Goal: Feedback & Contribution: Contribute content

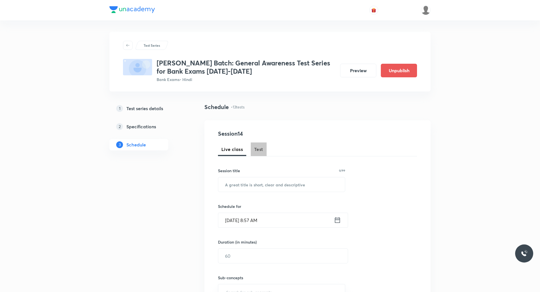
click at [260, 151] on span "Test" at bounding box center [258, 149] width 9 height 7
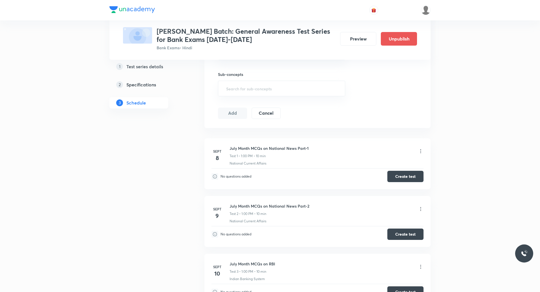
scroll to position [282, 0]
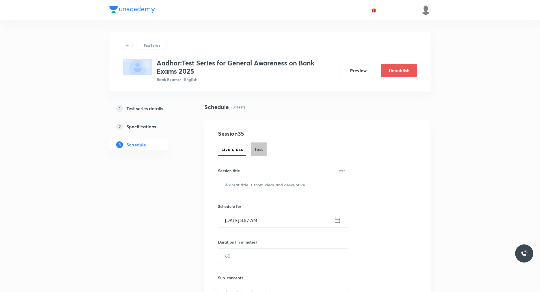
click at [261, 151] on span "Test" at bounding box center [258, 149] width 9 height 7
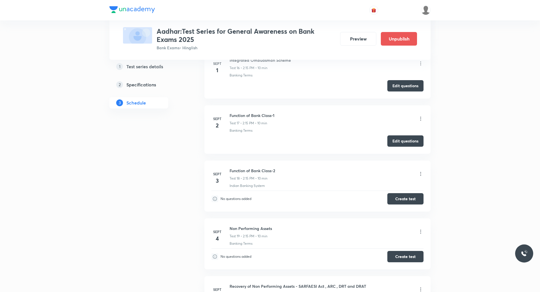
scroll to position [1128, 0]
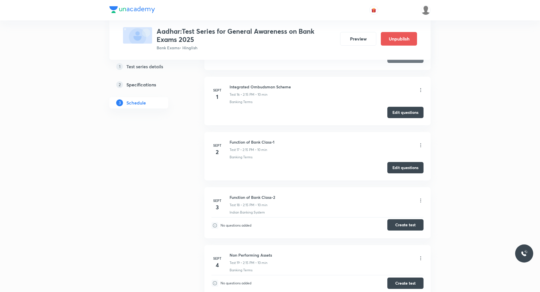
click at [408, 225] on button "Create test" at bounding box center [405, 224] width 36 height 11
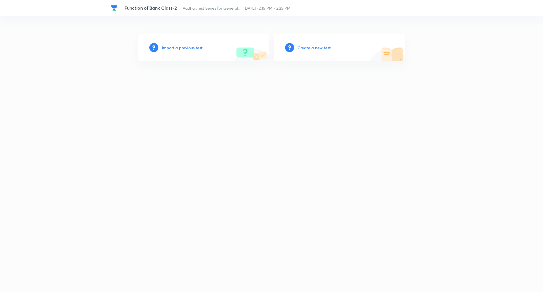
click at [309, 51] on div "Create a new test" at bounding box center [339, 47] width 131 height 27
click at [310, 48] on h6 "Create a new test" at bounding box center [313, 48] width 33 height 6
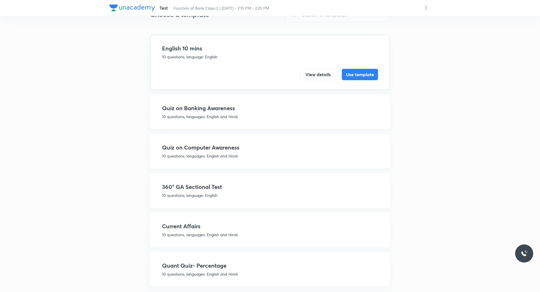
scroll to position [33, 0]
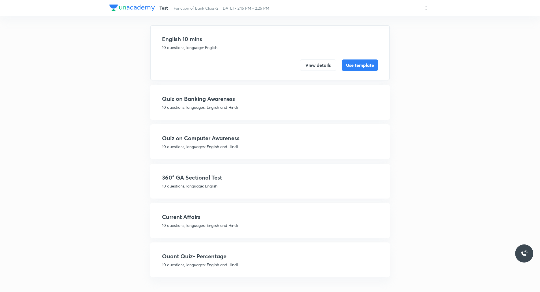
drag, startPoint x: 207, startPoint y: 179, endPoint x: 218, endPoint y: 180, distance: 10.6
click at [207, 178] on h4 "360° GA Sectional Test" at bounding box center [270, 177] width 216 height 8
drag, startPoint x: 191, startPoint y: 183, endPoint x: 211, endPoint y: 185, distance: 19.9
click at [191, 183] on p "10 questions, language: English" at bounding box center [270, 186] width 216 height 6
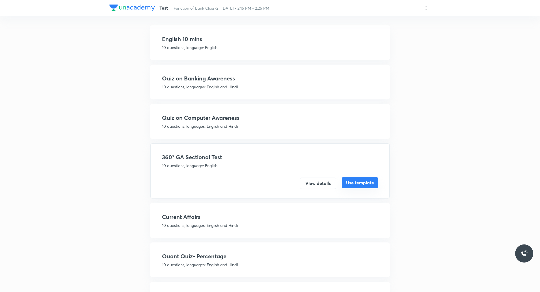
click at [366, 182] on button "Use template" at bounding box center [360, 182] width 36 height 11
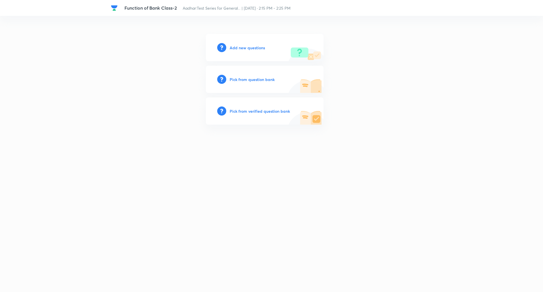
click at [242, 48] on h6 "Add new questions" at bounding box center [247, 48] width 35 height 6
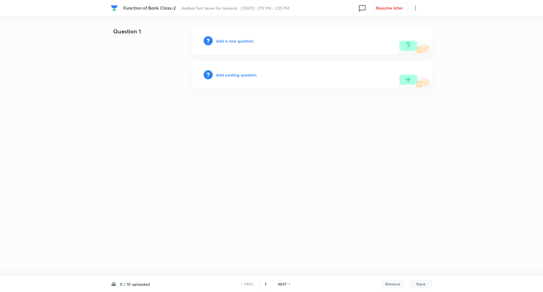
click at [244, 40] on h6 "Add a new question" at bounding box center [234, 41] width 37 height 6
click at [244, 40] on h6 "Choose a question type" at bounding box center [238, 41] width 44 height 6
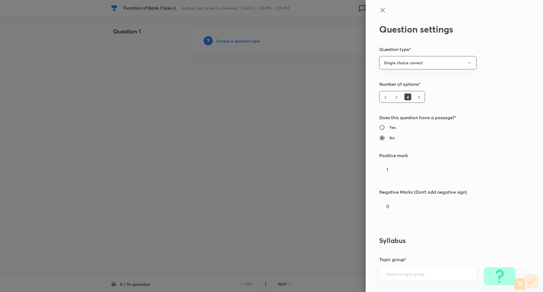
drag, startPoint x: 415, startPoint y: 95, endPoint x: 413, endPoint y: 102, distance: 6.9
click at [416, 96] on h6 "5" at bounding box center [419, 96] width 7 height 7
click at [417, 208] on input "0" at bounding box center [427, 206] width 97 height 14
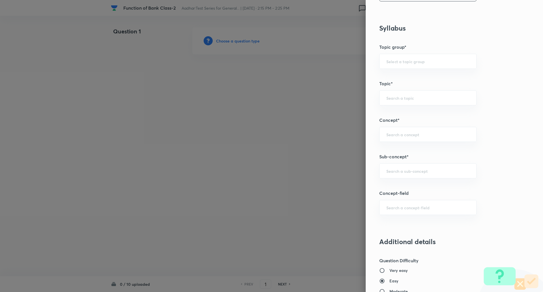
scroll to position [215, 0]
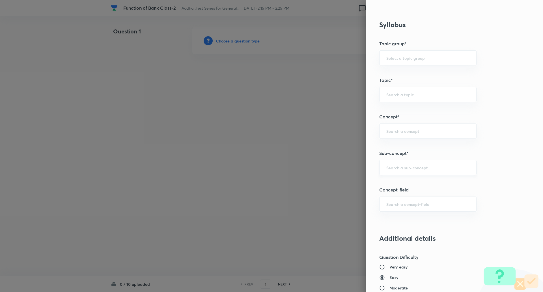
type input "0.25"
click at [398, 167] on input "text" at bounding box center [427, 167] width 83 height 5
type input "F"
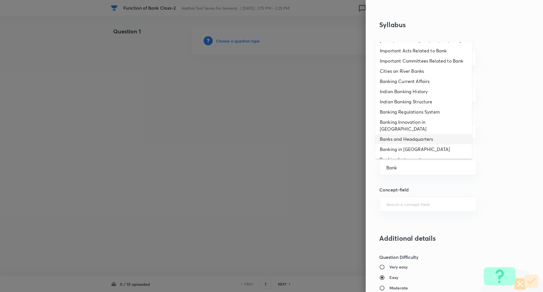
scroll to position [187, 0]
click at [423, 109] on li "Banking Regulations System" at bounding box center [423, 110] width 97 height 10
type input "Banking Regulations System"
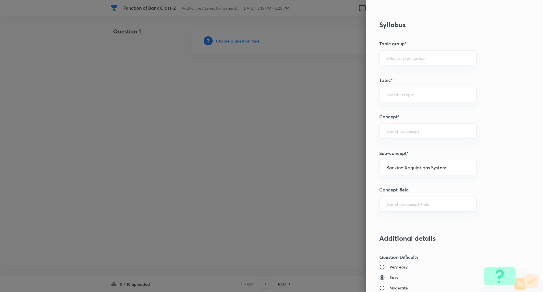
type input "Awareness"
type input "Banking Awareness"
type input "Indian Banking System"
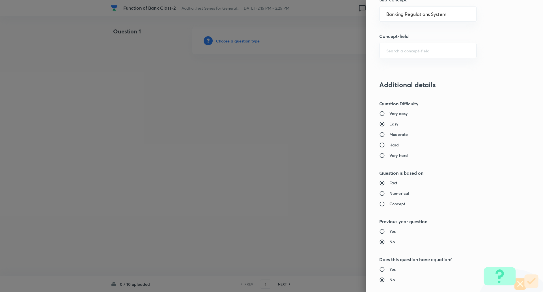
scroll to position [413, 0]
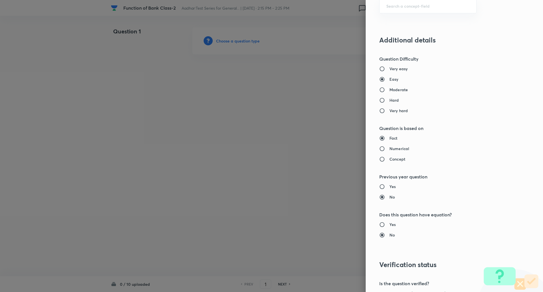
click at [383, 90] on input "Moderate" at bounding box center [384, 90] width 10 height 6
radio input "true"
radio input "false"
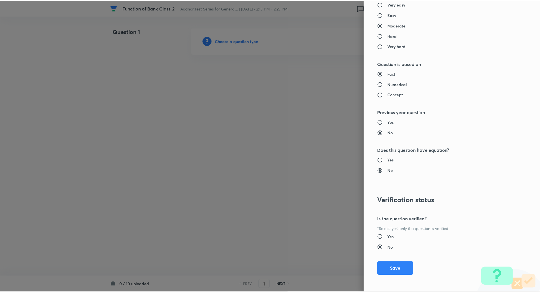
scroll to position [479, 0]
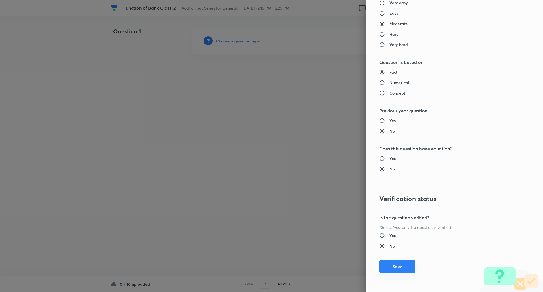
click at [387, 266] on button "Save" at bounding box center [397, 266] width 36 height 14
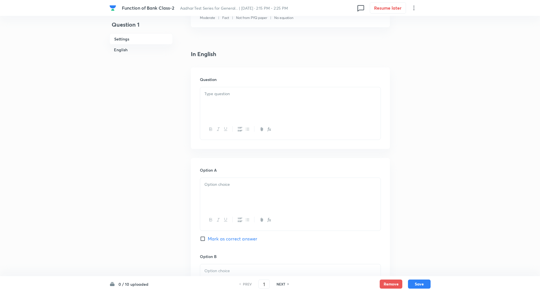
scroll to position [113, 0]
click at [245, 92] on div at bounding box center [290, 106] width 180 height 32
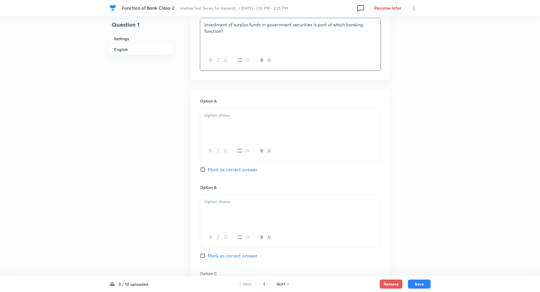
scroll to position [186, 0]
click at [234, 122] on div at bounding box center [290, 124] width 180 height 32
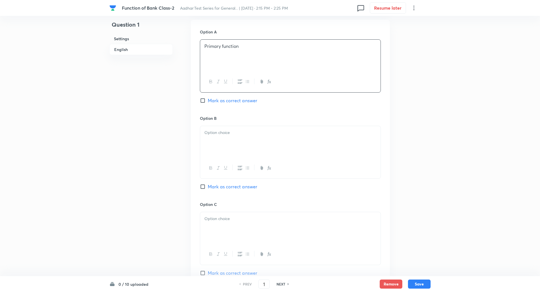
scroll to position [255, 0]
click at [225, 137] on div at bounding box center [290, 142] width 180 height 32
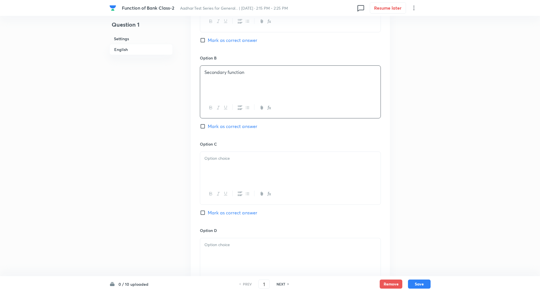
scroll to position [315, 0]
click at [202, 127] on input "Mark as correct answer" at bounding box center [204, 126] width 8 height 6
checkbox input "true"
click at [223, 163] on div at bounding box center [290, 167] width 180 height 32
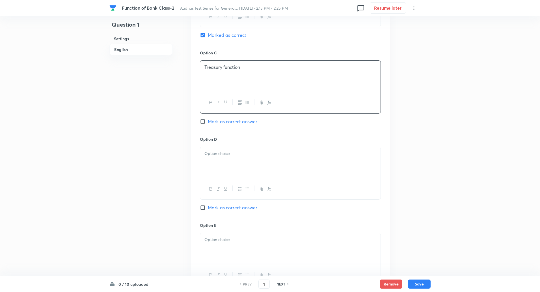
click at [221, 166] on div at bounding box center [290, 163] width 180 height 32
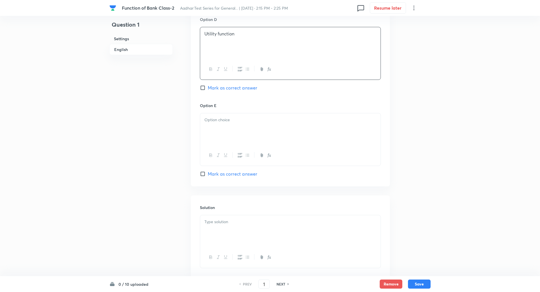
scroll to position [533, 0]
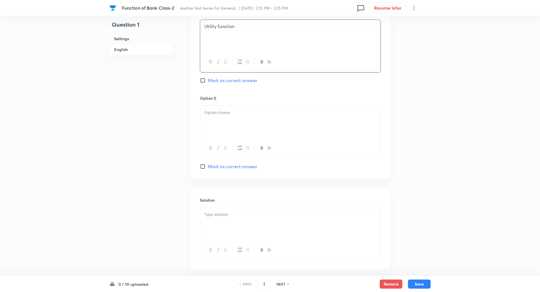
click at [228, 128] on div at bounding box center [290, 122] width 180 height 32
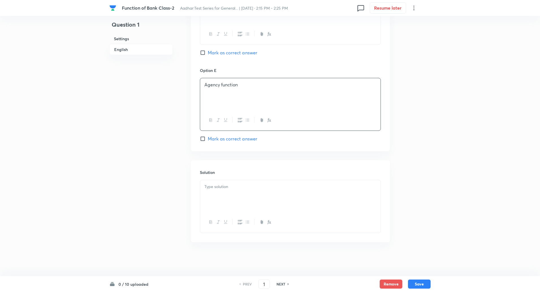
click at [225, 198] on div at bounding box center [290, 196] width 180 height 32
click at [231, 194] on p "Explanation: Investment of surplus funds in securities is a secondary function …" at bounding box center [290, 196] width 172 height 13
click at [424, 282] on button "Save" at bounding box center [419, 283] width 23 height 9
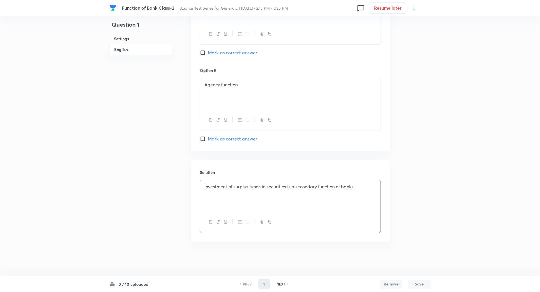
type input "2"
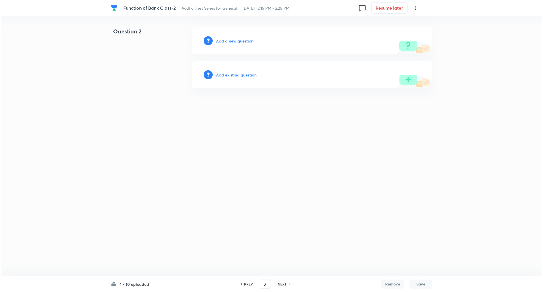
scroll to position [0, 0]
click at [243, 40] on h6 "Add a new question" at bounding box center [234, 41] width 37 height 6
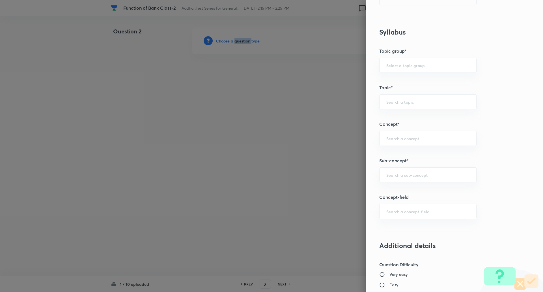
scroll to position [210, 0]
click at [411, 170] on input "text" at bounding box center [427, 172] width 83 height 5
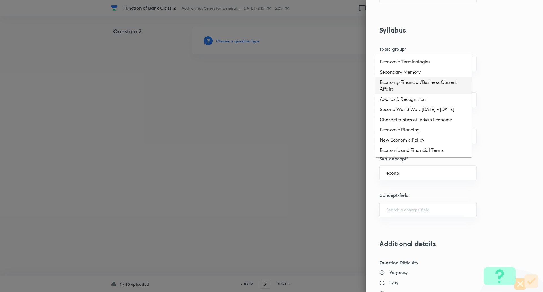
click at [419, 83] on li "Economy/Financial/Business Current Affairs" at bounding box center [423, 85] width 97 height 17
type input "Economy/Financial/Business Current Affairs"
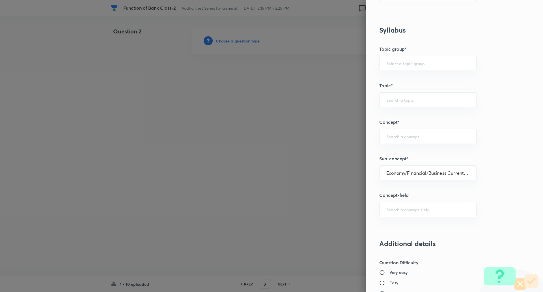
type input "Awareness"
type input "Current Affairs"
type input "Economy/Financial/Business Current Affairs"
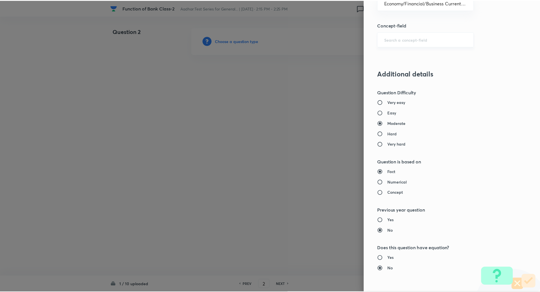
scroll to position [479, 0]
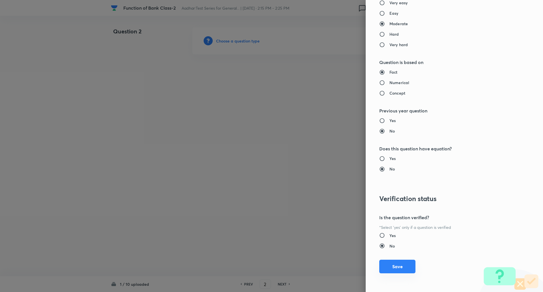
click at [399, 270] on button "Save" at bounding box center [397, 266] width 36 height 14
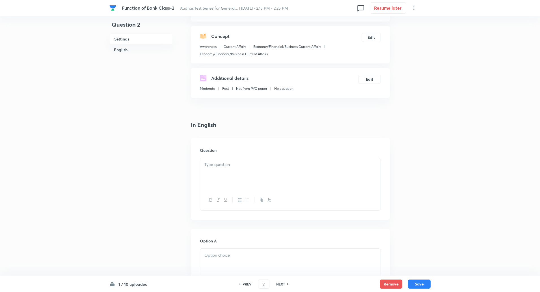
scroll to position [56, 0]
click at [243, 168] on div at bounding box center [290, 171] width 180 height 32
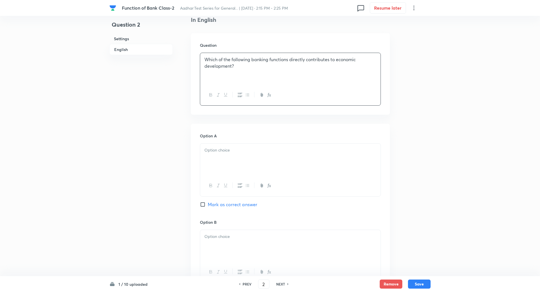
scroll to position [159, 0]
click at [236, 160] on div at bounding box center [290, 159] width 180 height 32
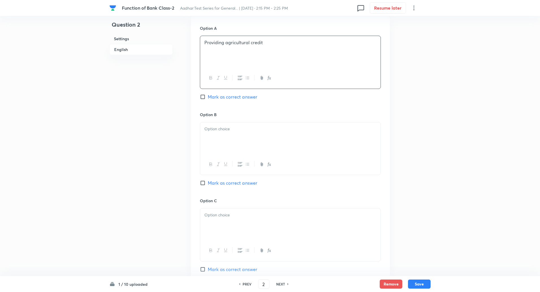
click at [226, 139] on div at bounding box center [290, 138] width 180 height 32
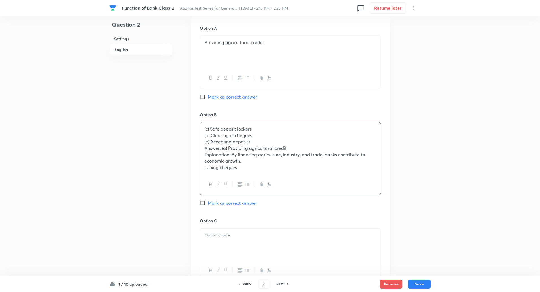
drag, startPoint x: 246, startPoint y: 161, endPoint x: 202, endPoint y: 126, distance: 56.5
click at [202, 126] on div "(c) Safe deposit lockers (d) Clearing of cheques (e) Accepting deposits Answer:…" at bounding box center [290, 148] width 180 height 52
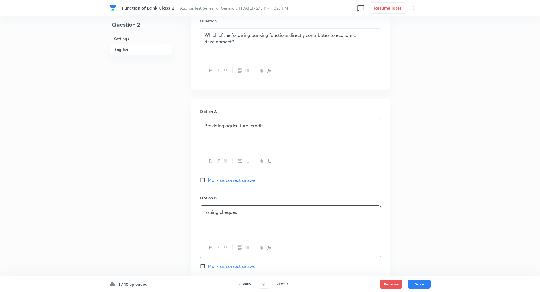
scroll to position [294, 0]
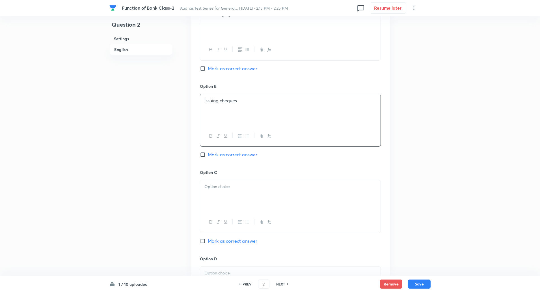
click at [238, 191] on div at bounding box center [290, 196] width 180 height 32
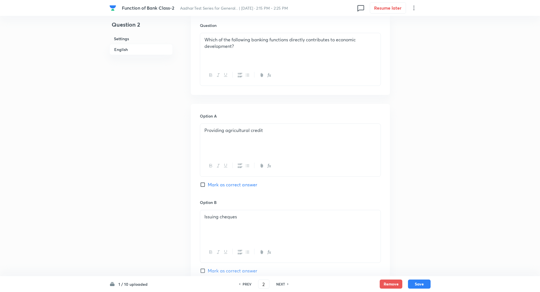
scroll to position [178, 0]
click at [204, 185] on input "Mark as correct answer" at bounding box center [204, 185] width 8 height 6
checkbox input "true"
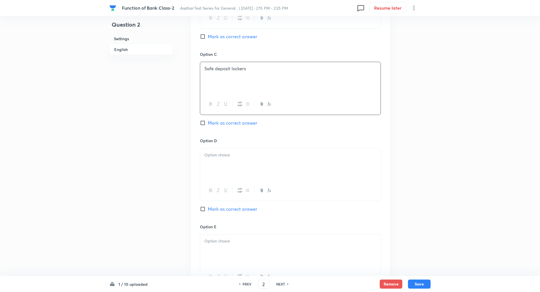
scroll to position [412, 0]
click at [241, 169] on div at bounding box center [290, 164] width 180 height 32
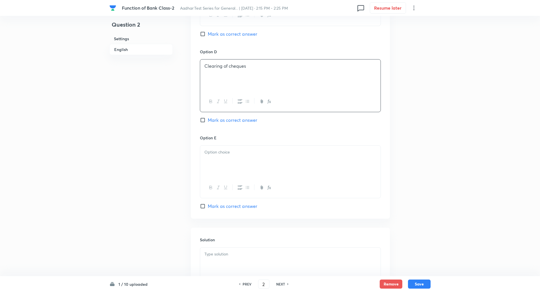
scroll to position [501, 0]
click at [226, 167] on div at bounding box center [290, 161] width 180 height 32
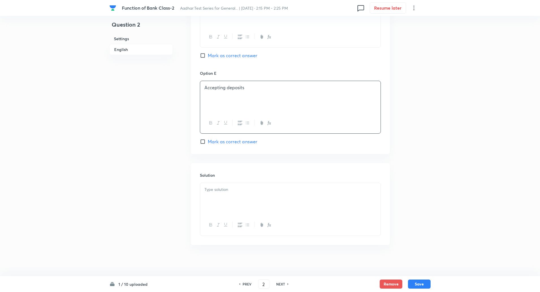
scroll to position [568, 0]
click at [219, 203] on div at bounding box center [290, 196] width 180 height 32
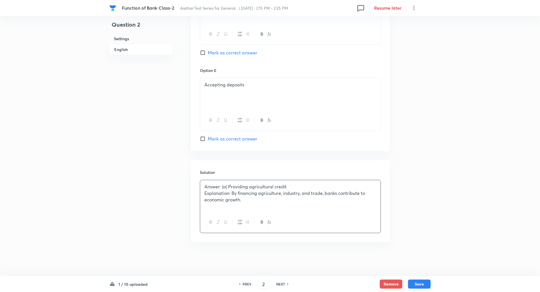
click at [232, 193] on p "Explanation: By financing agriculture, industry, and trade, banks contribute to…" at bounding box center [290, 196] width 172 height 13
click at [424, 284] on button "Save" at bounding box center [419, 283] width 23 height 9
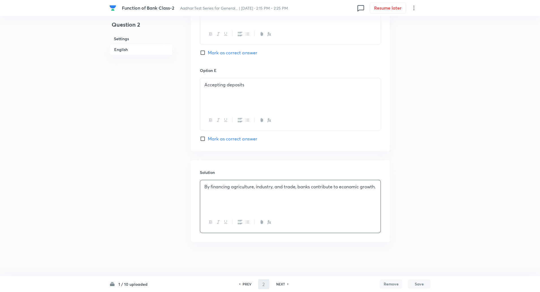
type input "3"
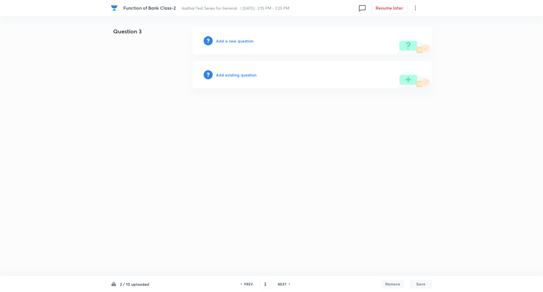
click at [237, 39] on h6 "Add a new question" at bounding box center [234, 41] width 37 height 6
click at [237, 39] on h6 "Choose a question type" at bounding box center [238, 41] width 44 height 6
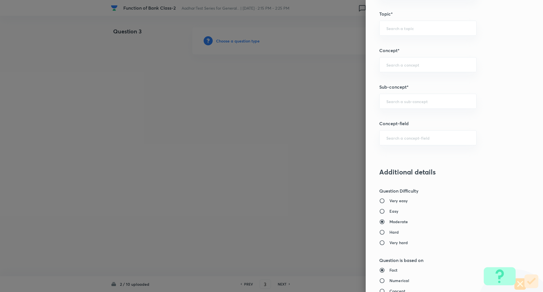
scroll to position [282, 0]
click at [400, 98] on div "​" at bounding box center [427, 100] width 97 height 15
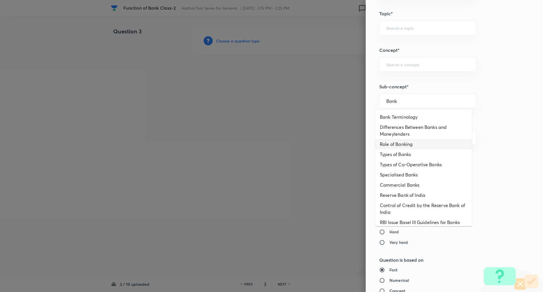
click at [405, 145] on li "Role of Banking" at bounding box center [423, 144] width 97 height 10
type input "Role of Banking"
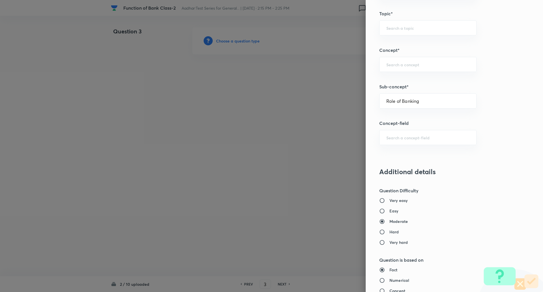
type input "Awareness"
type input "Banking Awareness"
type input "Banking Terms"
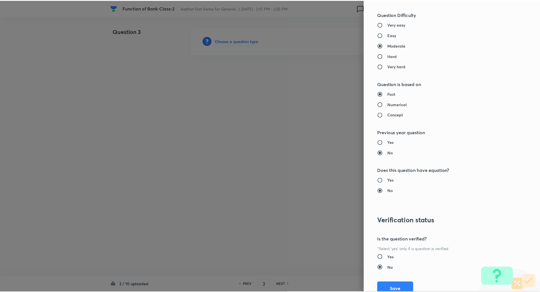
scroll to position [479, 0]
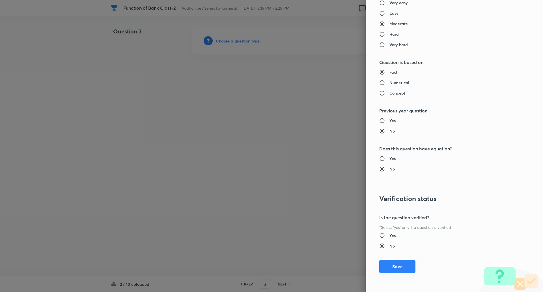
click at [389, 264] on button "Save" at bounding box center [397, 266] width 36 height 14
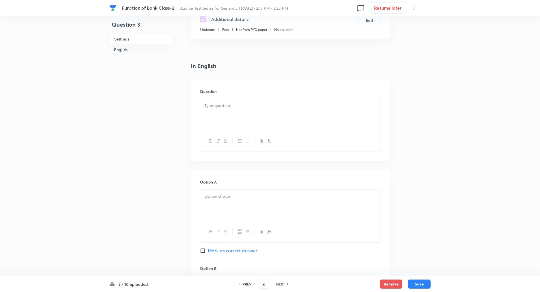
scroll to position [117, 0]
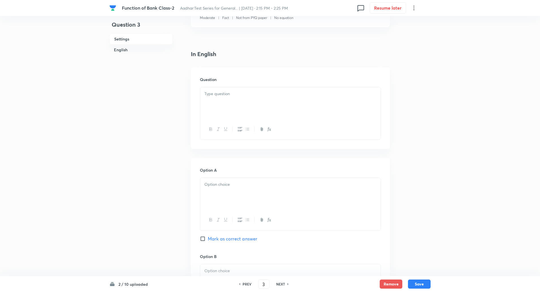
click at [241, 113] on div at bounding box center [290, 103] width 180 height 32
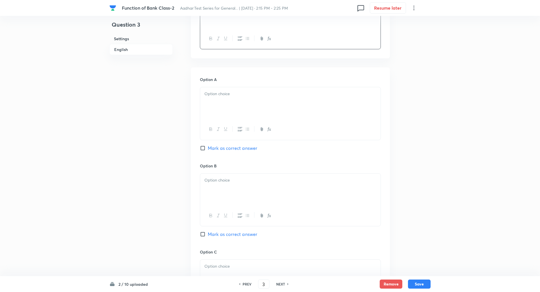
scroll to position [218, 0]
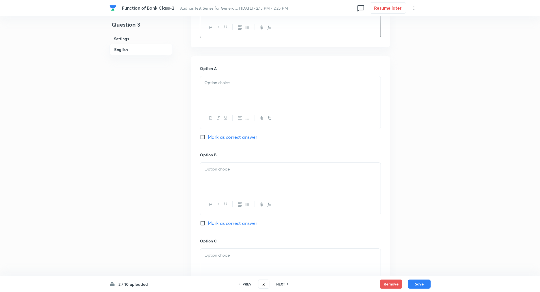
click at [227, 94] on div at bounding box center [290, 92] width 180 height 32
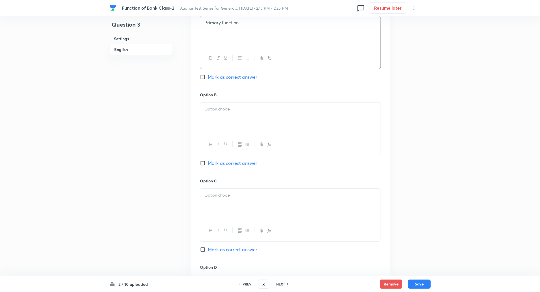
scroll to position [309, 0]
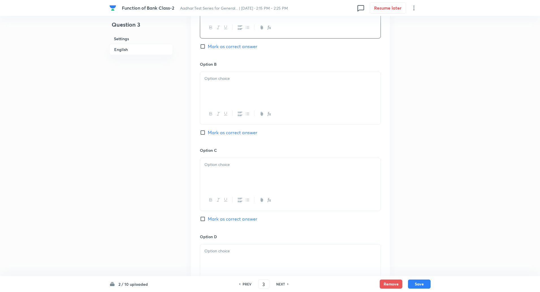
click at [221, 84] on div at bounding box center [290, 88] width 180 height 32
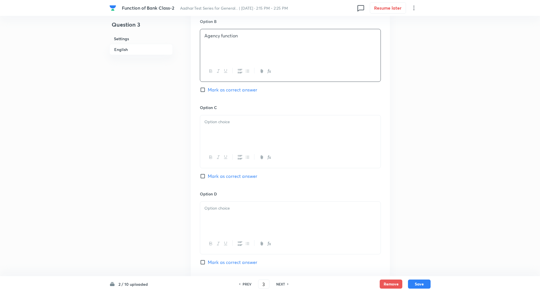
scroll to position [357, 0]
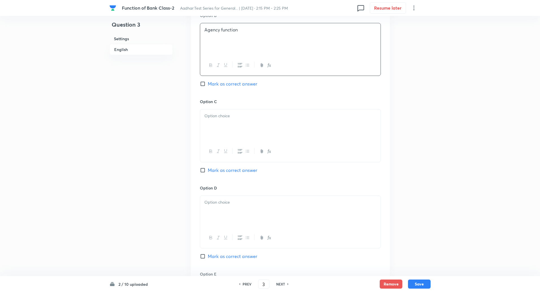
click at [220, 124] on div at bounding box center [290, 125] width 180 height 32
paste div
click at [204, 170] on input "Mark as correct answer" at bounding box center [204, 170] width 8 height 6
checkbox input "true"
click at [215, 202] on p at bounding box center [290, 202] width 172 height 7
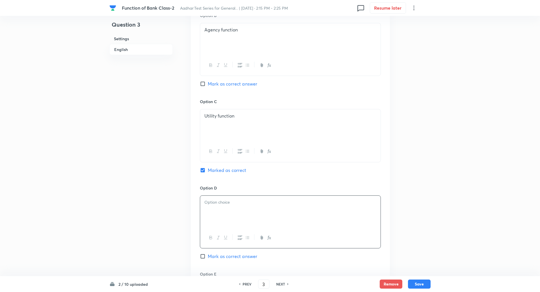
paste div
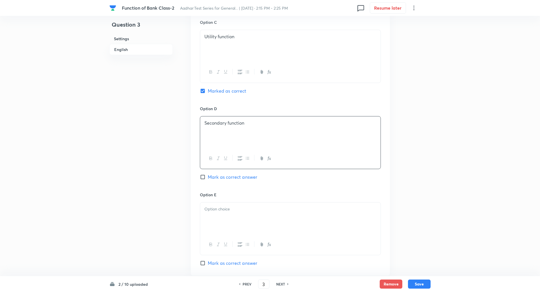
scroll to position [462, 0]
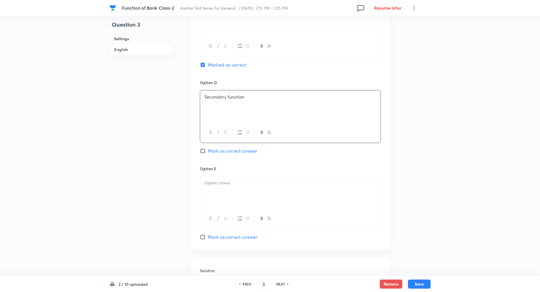
click at [224, 185] on p at bounding box center [290, 183] width 172 height 7
paste div
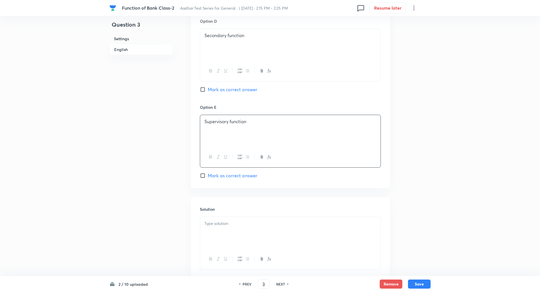
scroll to position [560, 0]
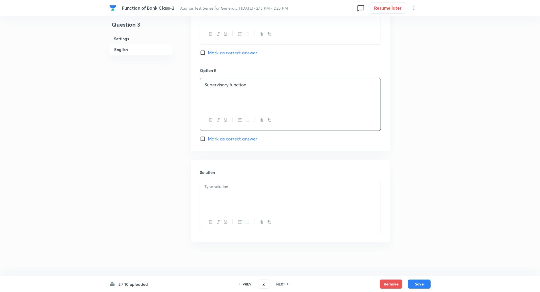
click at [221, 195] on div at bounding box center [290, 196] width 180 height 32
click at [233, 193] on p "Explanation: Safe deposit locker facility is part of banks’ general utility ser…" at bounding box center [290, 193] width 172 height 7
click at [425, 281] on button "Save" at bounding box center [419, 283] width 23 height 9
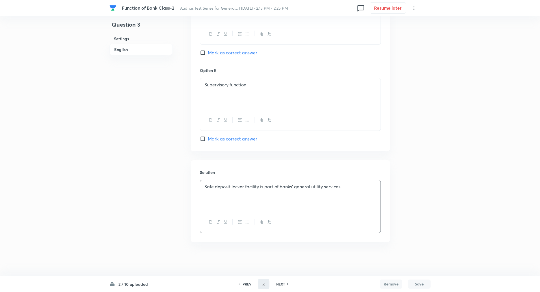
type input "4"
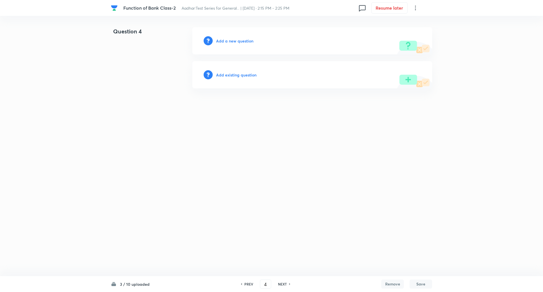
click at [237, 41] on h6 "Add a new question" at bounding box center [234, 41] width 37 height 6
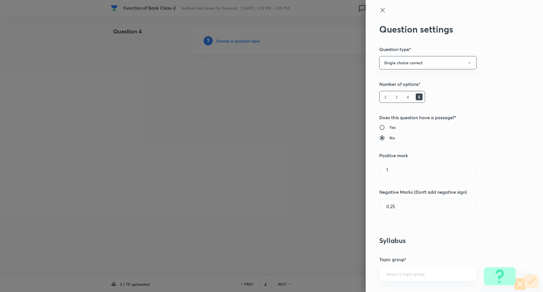
click at [237, 41] on div at bounding box center [271, 146] width 543 height 292
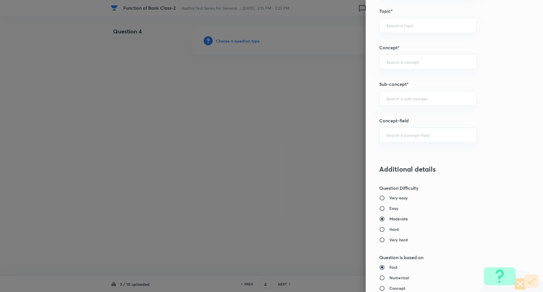
scroll to position [286, 0]
click at [409, 95] on input "text" at bounding box center [427, 96] width 83 height 5
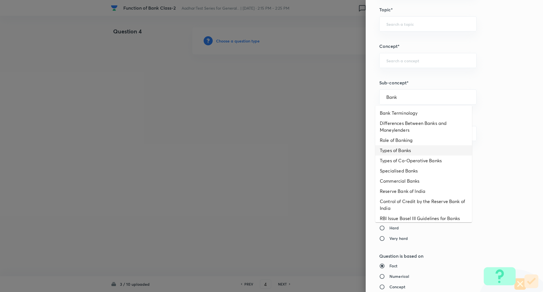
click at [406, 152] on li "Types of Banks" at bounding box center [423, 150] width 97 height 10
type input "Types of Banks"
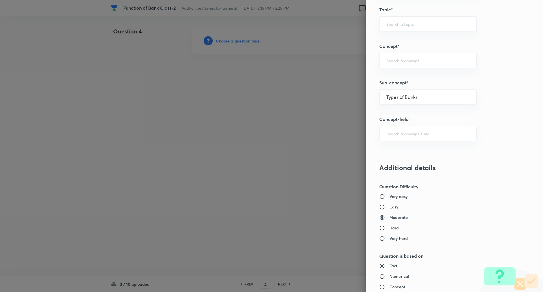
type input "Awareness"
type input "Banking Awareness"
type input "Banking Terms"
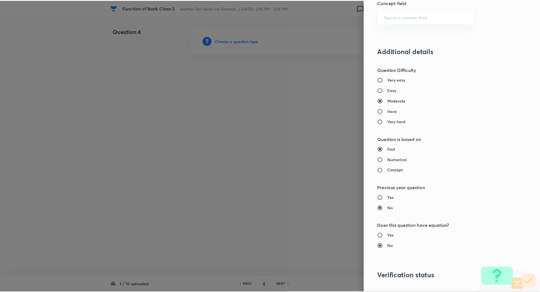
scroll to position [479, 0]
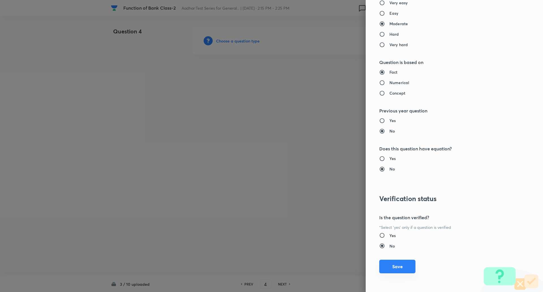
click at [391, 271] on button "Save" at bounding box center [397, 266] width 36 height 14
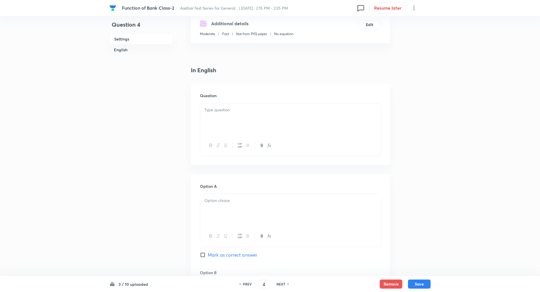
scroll to position [103, 0]
click at [244, 109] on p at bounding box center [290, 107] width 172 height 7
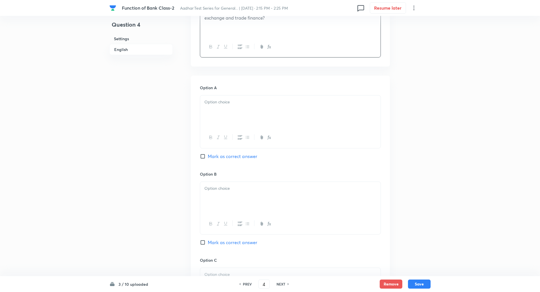
scroll to position [199, 0]
click at [231, 98] on div at bounding box center [290, 111] width 180 height 32
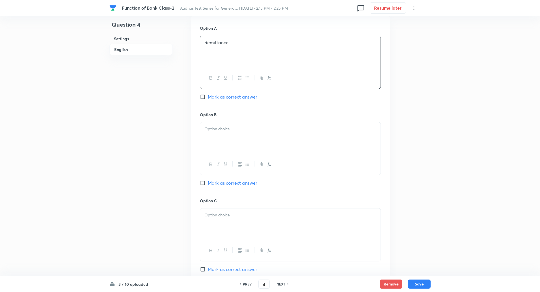
scroll to position [266, 0]
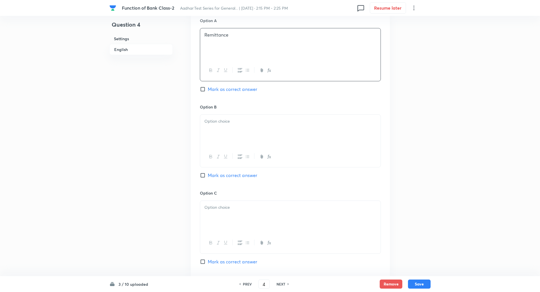
click at [225, 129] on div at bounding box center [290, 131] width 180 height 32
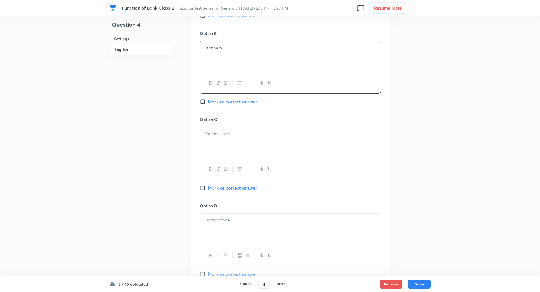
scroll to position [340, 0]
click at [221, 150] on div at bounding box center [290, 142] width 180 height 32
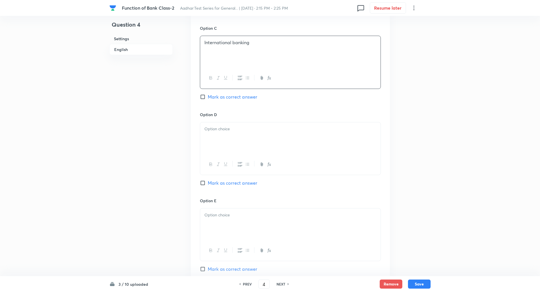
scroll to position [444, 0]
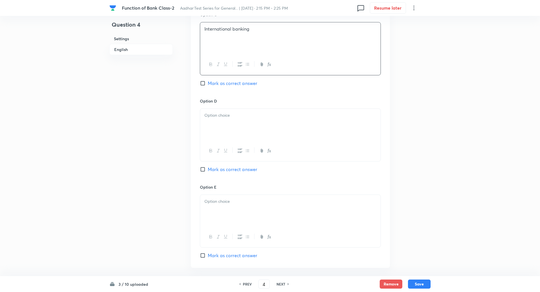
click at [229, 112] on p at bounding box center [290, 115] width 172 height 7
click at [206, 83] on input "Mark as correct answer" at bounding box center [204, 83] width 8 height 6
checkbox input "true"
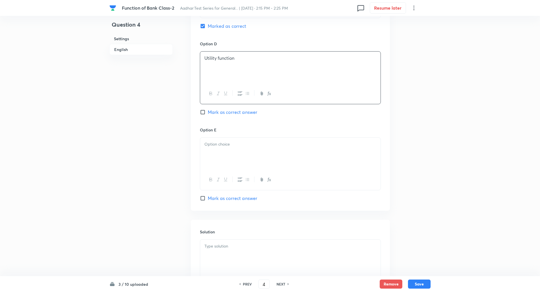
scroll to position [502, 0]
click at [236, 147] on div at bounding box center [290, 153] width 180 height 32
paste div
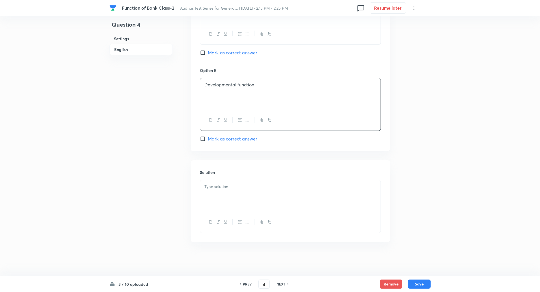
click at [224, 208] on div at bounding box center [290, 196] width 180 height 32
click at [232, 193] on p "Explanation: Supporting foreign trade through forex services is a crucial role …" at bounding box center [290, 196] width 172 height 13
click at [419, 280] on button "Save" at bounding box center [419, 283] width 23 height 9
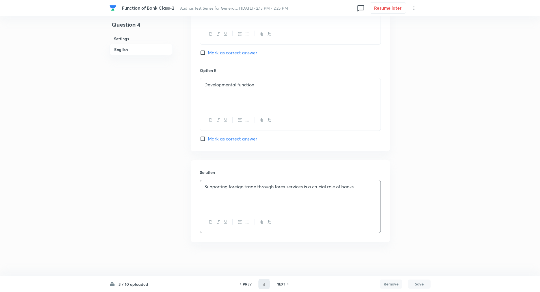
type input "5"
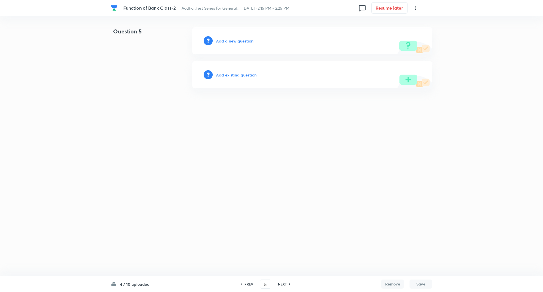
click at [243, 38] on h6 "Add a new question" at bounding box center [234, 41] width 37 height 6
click at [243, 38] on h6 "Choose a question type" at bounding box center [238, 41] width 44 height 6
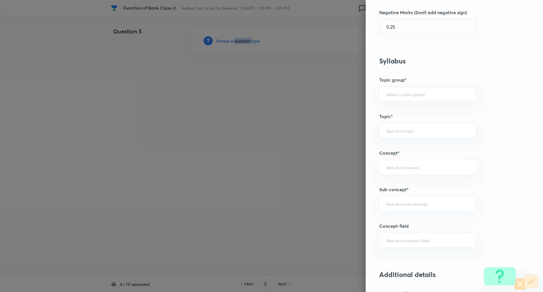
scroll to position [200, 0]
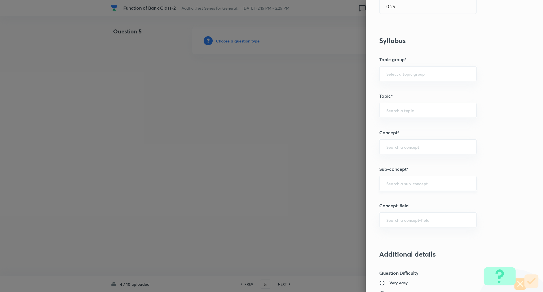
click at [399, 180] on input "text" at bounding box center [427, 182] width 83 height 5
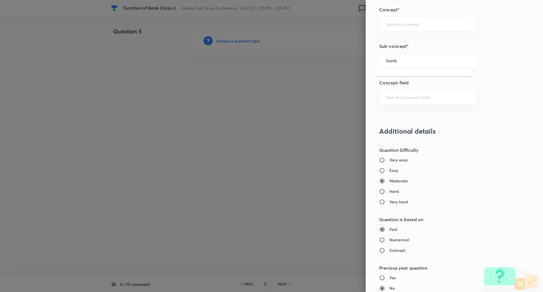
scroll to position [323, 0]
click at [401, 61] on input "bank" at bounding box center [427, 59] width 83 height 5
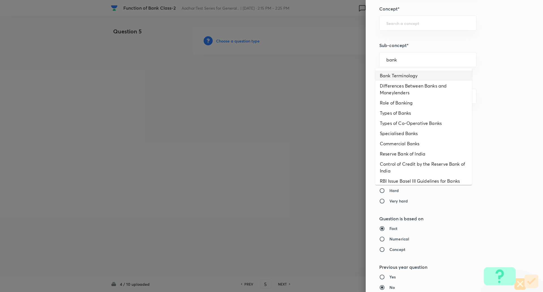
click at [402, 78] on li "Bank Terminology" at bounding box center [423, 75] width 97 height 10
type input "Bank Terminology"
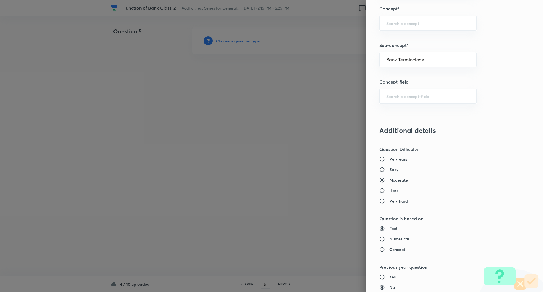
type input "Awareness"
type input "Banking Awareness"
type input "Banking Terms"
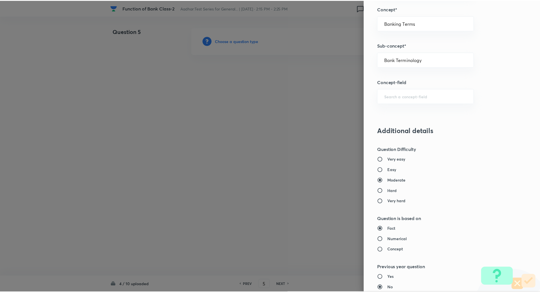
scroll to position [479, 0]
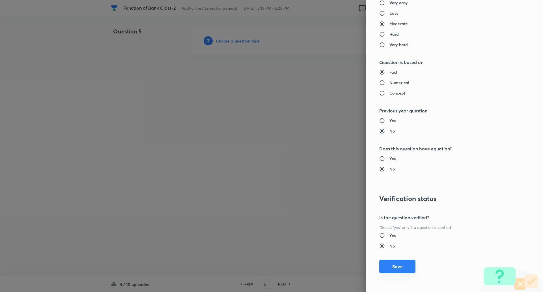
click at [398, 263] on button "Save" at bounding box center [397, 266] width 36 height 14
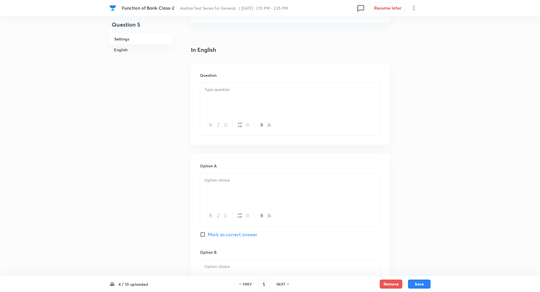
scroll to position [122, 0]
click at [245, 87] on p at bounding box center [290, 88] width 172 height 7
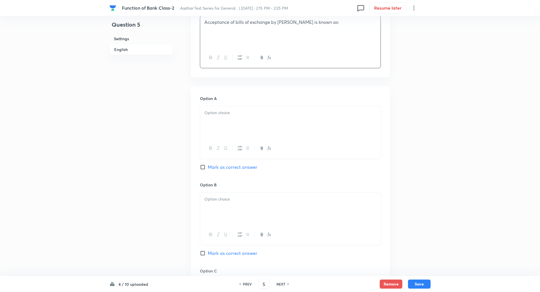
click at [215, 120] on div at bounding box center [290, 122] width 180 height 32
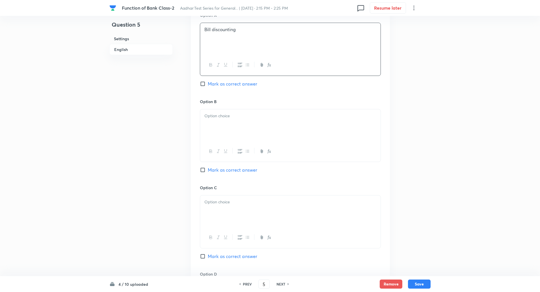
scroll to position [289, 0]
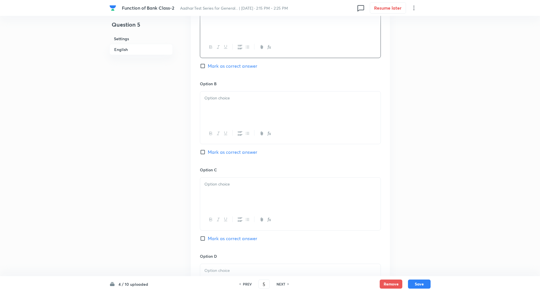
click at [214, 104] on div at bounding box center [290, 107] width 180 height 32
click at [205, 152] on input "Mark as correct answer" at bounding box center [204, 152] width 8 height 6
checkbox input "true"
click at [216, 187] on p at bounding box center [290, 184] width 172 height 7
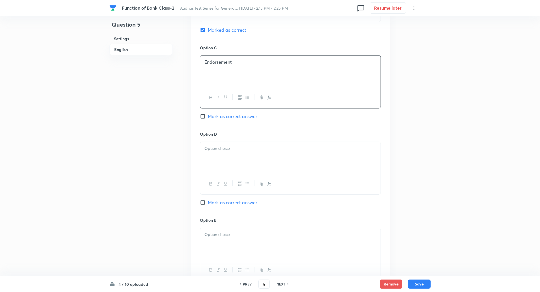
scroll to position [424, 0]
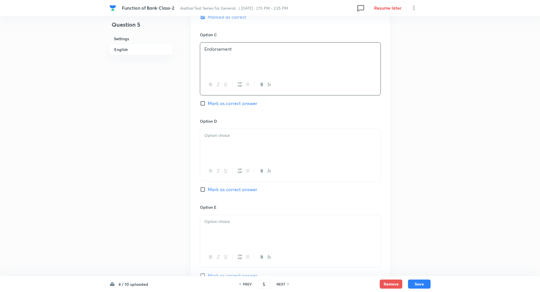
click at [224, 157] on div at bounding box center [290, 145] width 180 height 32
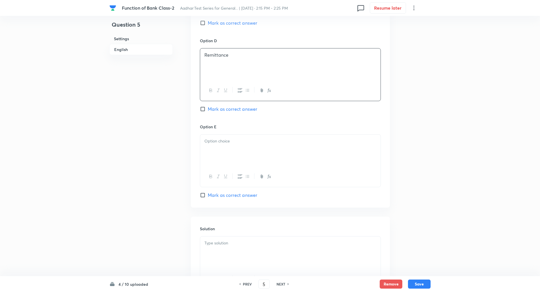
scroll to position [504, 0]
click at [218, 147] on div at bounding box center [290, 150] width 180 height 32
paste div
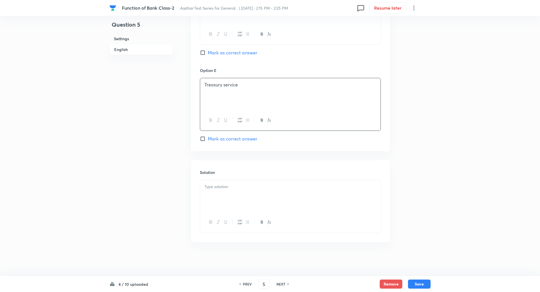
click at [217, 201] on div at bounding box center [290, 196] width 180 height 32
click at [232, 193] on p "Explanation: Banks accept bills of exchange on behalf of clients to ensure paym…" at bounding box center [290, 196] width 172 height 13
click at [421, 283] on button "Save" at bounding box center [419, 283] width 23 height 9
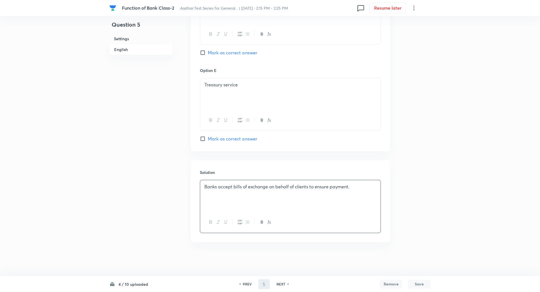
type input "6"
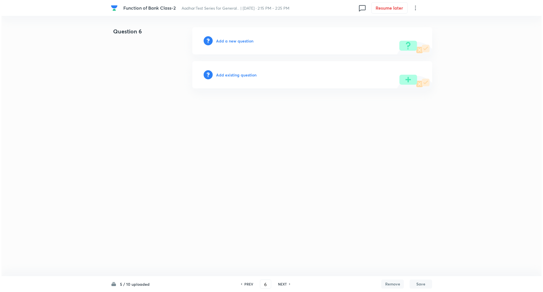
scroll to position [0, 0]
click at [238, 38] on h6 "Add a new question" at bounding box center [234, 41] width 37 height 6
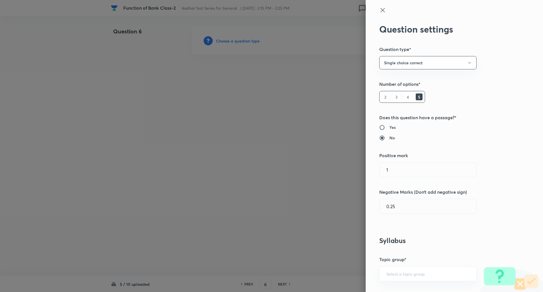
click at [238, 38] on div at bounding box center [271, 146] width 543 height 292
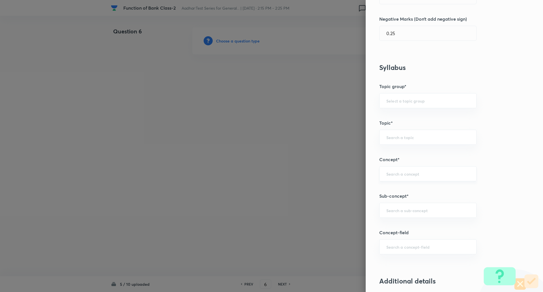
scroll to position [202, 0]
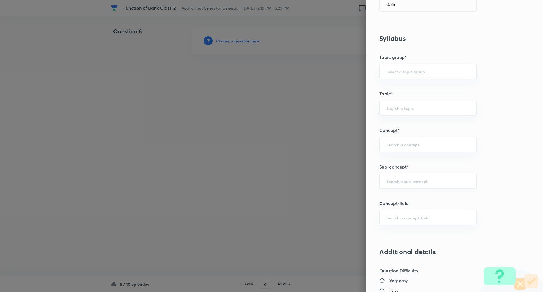
click at [393, 186] on div "​" at bounding box center [427, 180] width 97 height 15
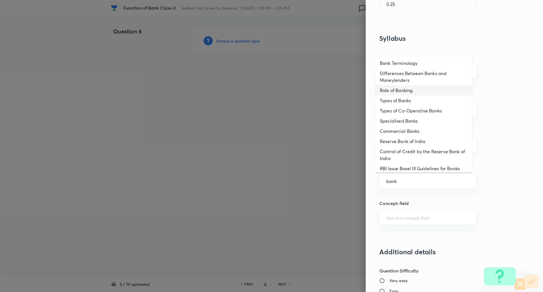
click at [404, 93] on li "Role of Banking" at bounding box center [423, 90] width 97 height 10
type input "Role of Banking"
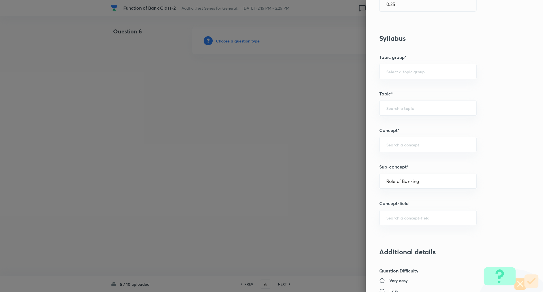
type input "Awareness"
type input "Banking Awareness"
type input "Banking Terms"
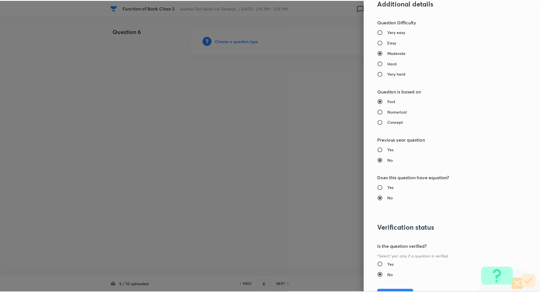
scroll to position [479, 0]
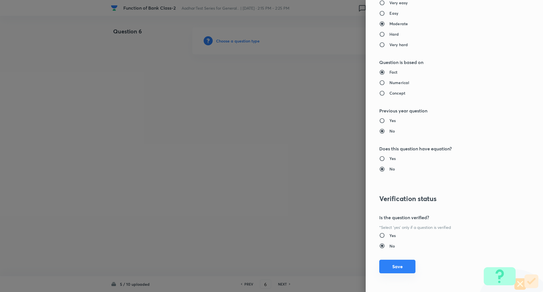
click at [393, 266] on button "Save" at bounding box center [397, 266] width 36 height 14
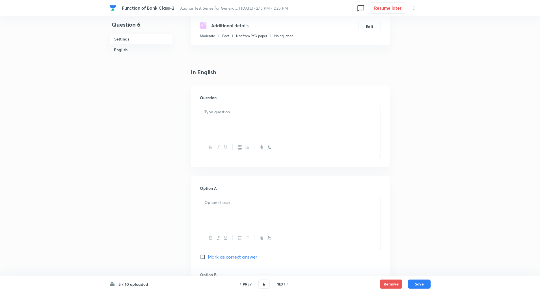
scroll to position [99, 0]
click at [231, 115] on div at bounding box center [290, 121] width 180 height 32
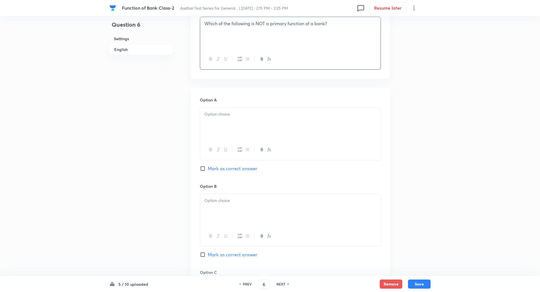
scroll to position [191, 0]
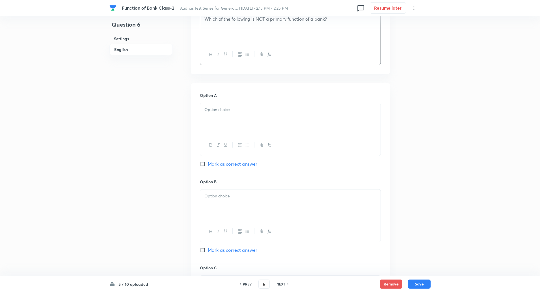
click at [225, 115] on div at bounding box center [290, 119] width 180 height 32
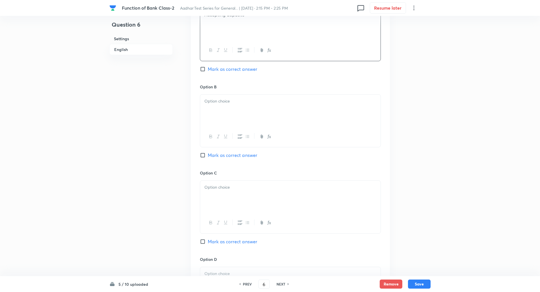
scroll to position [288, 0]
drag, startPoint x: 228, startPoint y: 91, endPoint x: 227, endPoint y: 96, distance: 4.5
click at [227, 96] on div "Option B Mark as correct answer" at bounding box center [290, 125] width 181 height 86
click at [227, 96] on div at bounding box center [290, 109] width 180 height 32
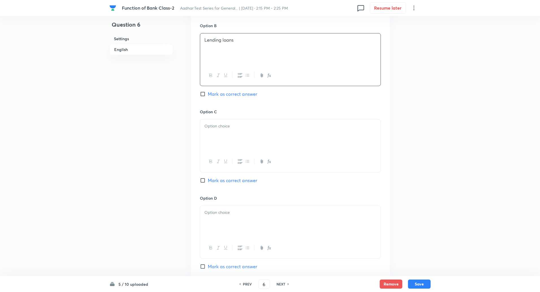
click at [226, 123] on p at bounding box center [290, 126] width 172 height 7
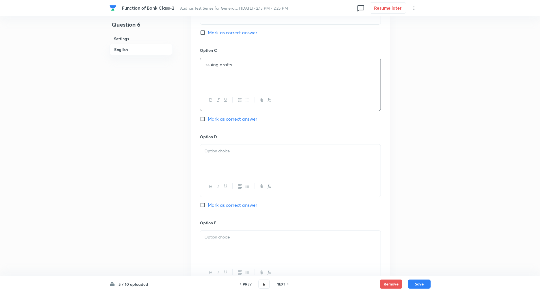
scroll to position [409, 0]
click at [202, 116] on input "Mark as correct answer" at bounding box center [204, 118] width 8 height 6
checkbox input "true"
click at [215, 157] on div at bounding box center [290, 159] width 180 height 32
paste div
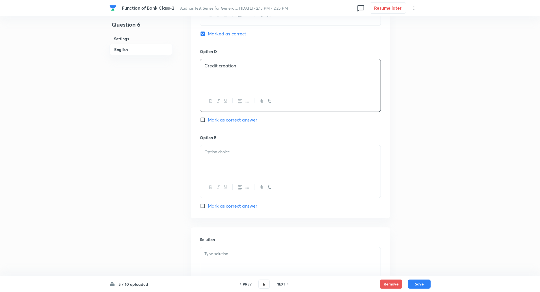
scroll to position [494, 0]
click at [215, 159] on div at bounding box center [290, 160] width 180 height 32
paste div
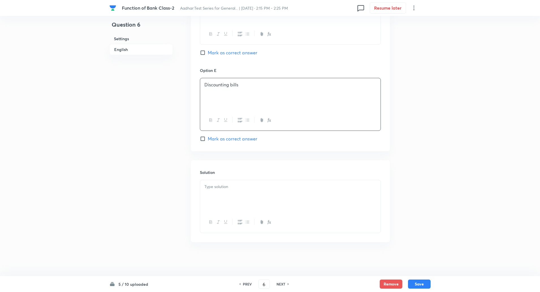
click at [220, 185] on p at bounding box center [290, 186] width 172 height 7
click at [232, 192] on p "Explanation: Drafts are part of secondary/utility functions, not primary functi…" at bounding box center [290, 193] width 172 height 7
click at [419, 283] on button "Save" at bounding box center [419, 283] width 23 height 9
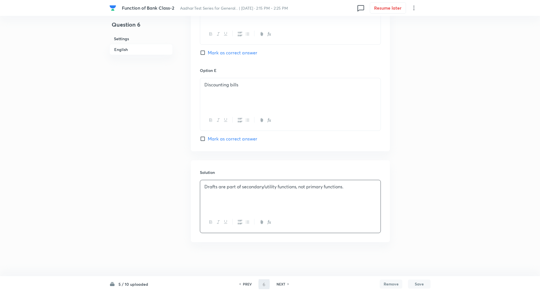
type input "7"
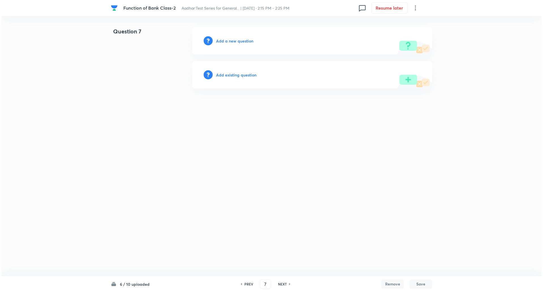
scroll to position [0, 0]
click at [241, 43] on h6 "Add a new question" at bounding box center [234, 41] width 37 height 6
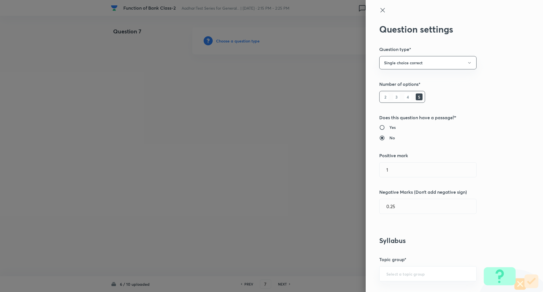
click at [241, 43] on div at bounding box center [271, 146] width 543 height 292
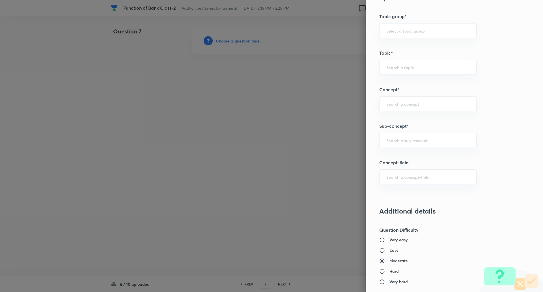
scroll to position [250, 0]
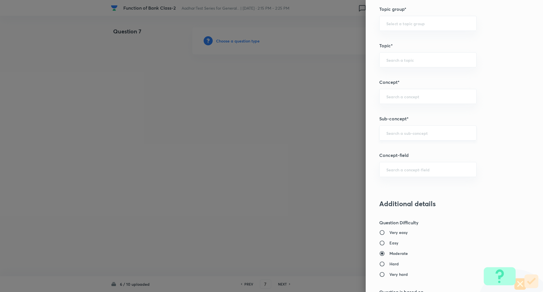
click at [398, 133] on input "text" at bounding box center [427, 132] width 83 height 5
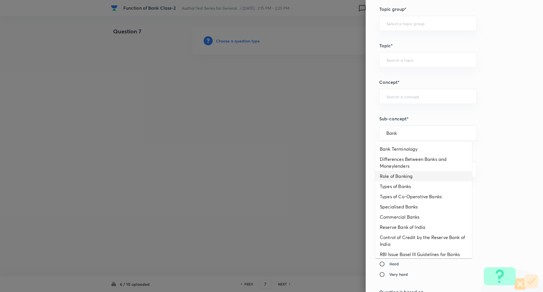
click at [405, 176] on li "Role of Banking" at bounding box center [423, 176] width 97 height 10
type input "Role of Banking"
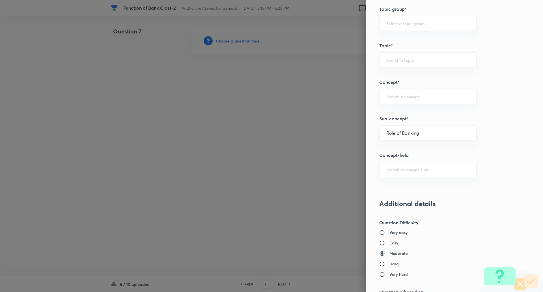
type input "Awareness"
type input "Banking Awareness"
type input "Banking Terms"
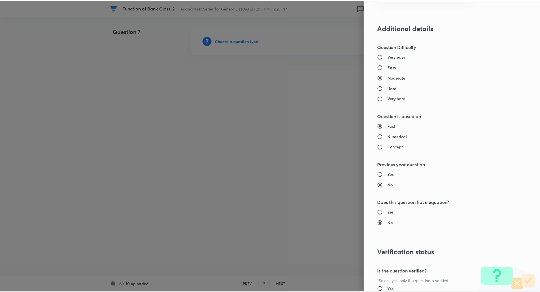
scroll to position [479, 0]
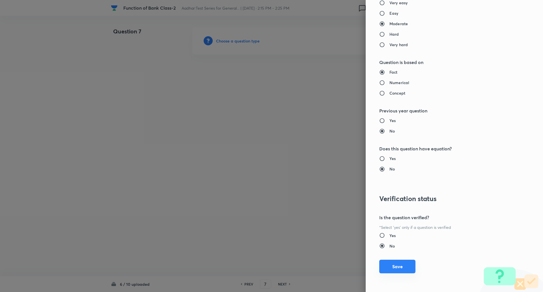
click at [397, 267] on button "Save" at bounding box center [397, 266] width 36 height 14
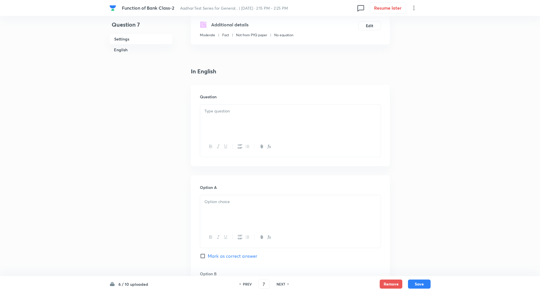
scroll to position [100, 0]
click at [228, 128] on div at bounding box center [290, 120] width 180 height 32
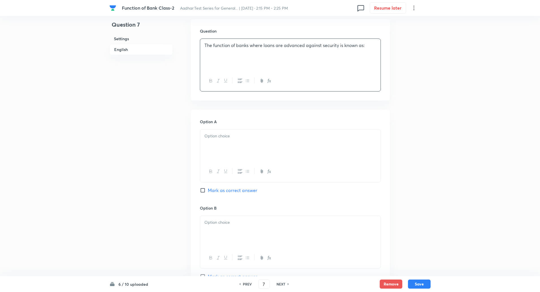
scroll to position [165, 0]
click at [225, 144] on div at bounding box center [290, 145] width 180 height 32
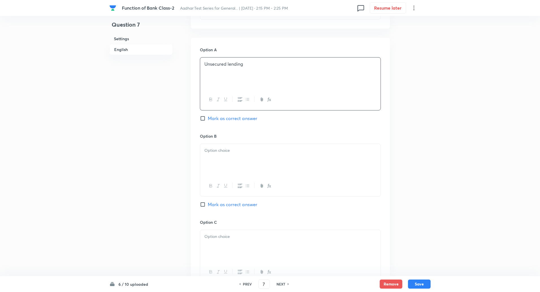
scroll to position [264, 0]
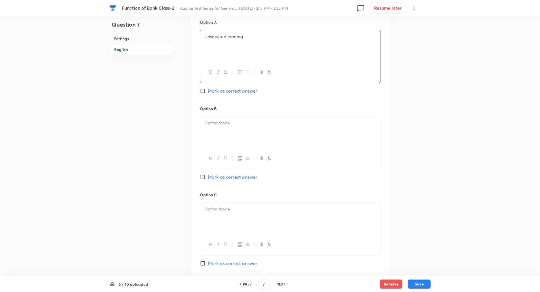
click at [223, 138] on div at bounding box center [290, 132] width 180 height 32
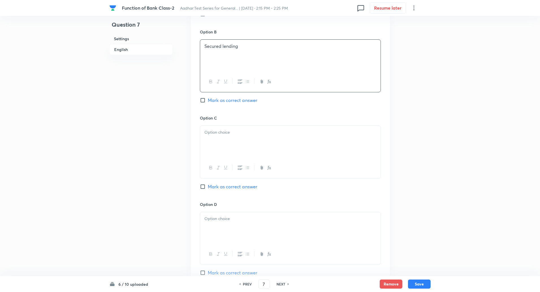
scroll to position [344, 0]
click at [222, 138] on div at bounding box center [290, 138] width 180 height 32
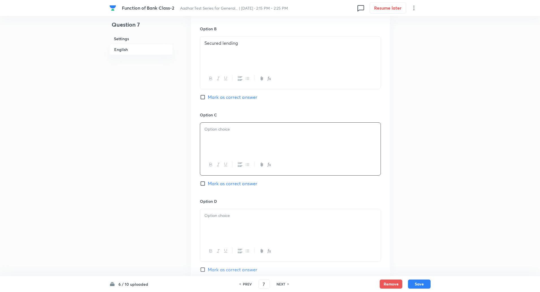
paste div
click at [204, 98] on input "Mark as correct answer" at bounding box center [204, 97] width 8 height 6
checkbox input "true"
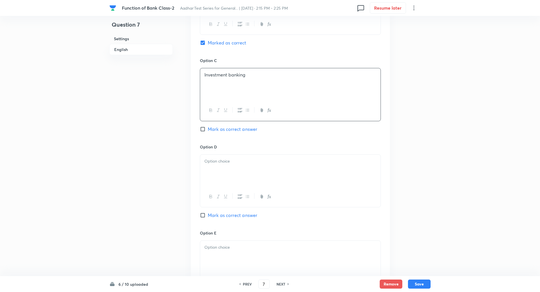
scroll to position [402, 0]
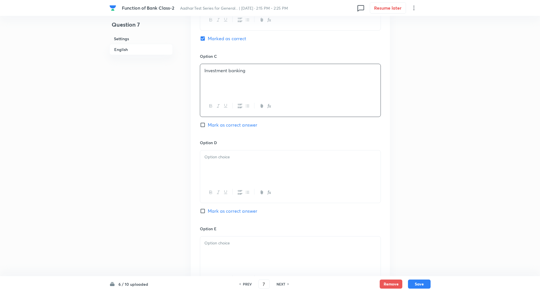
click at [223, 161] on div at bounding box center [290, 166] width 180 height 32
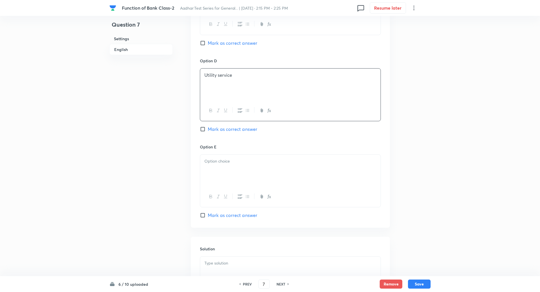
scroll to position [491, 0]
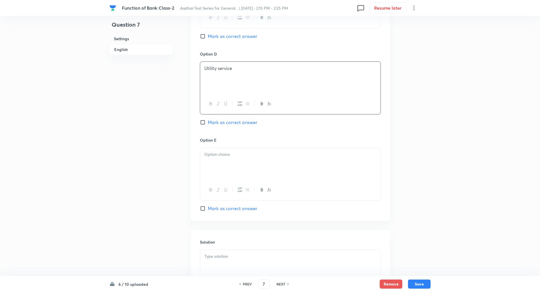
click at [221, 170] on div at bounding box center [290, 164] width 180 height 32
paste div
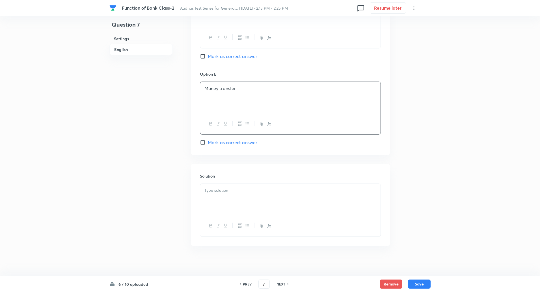
click at [215, 208] on div at bounding box center [290, 200] width 180 height 32
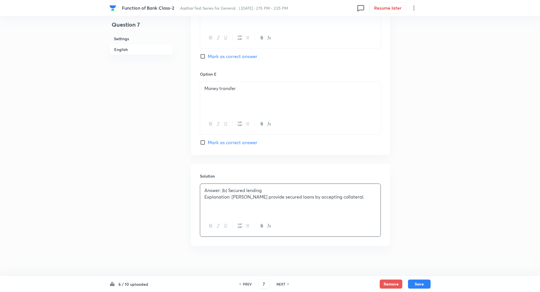
click at [233, 196] on p "Explanation: Banks provide secured loans by accepting collateral." at bounding box center [290, 196] width 172 height 7
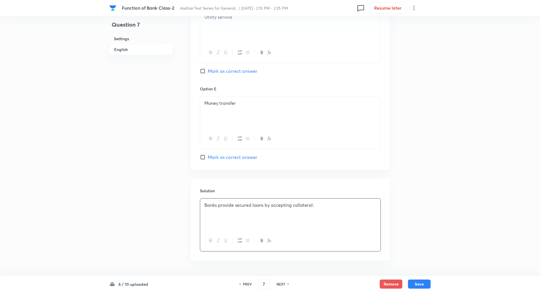
scroll to position [560, 0]
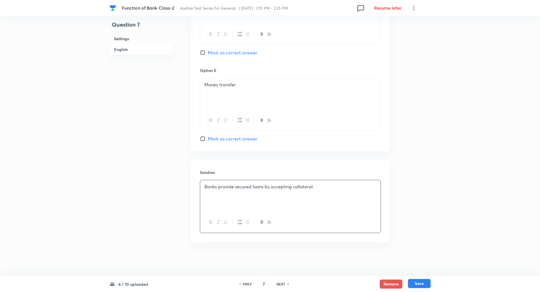
click at [420, 286] on button "Save" at bounding box center [419, 283] width 23 height 9
type input "8"
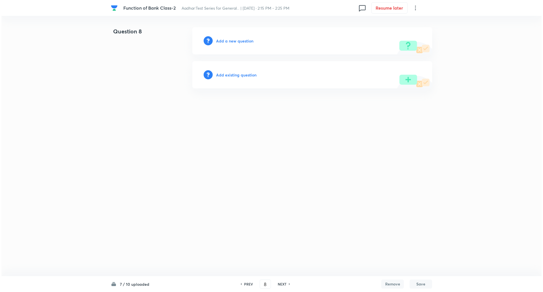
scroll to position [0, 0]
click at [333, 115] on html "Function of Bank Class-2 Aadhar:Test Series for General... | Sept 3, 2025 · 2:1…" at bounding box center [271, 57] width 543 height 115
click at [231, 40] on h6 "Add a new question" at bounding box center [234, 41] width 37 height 6
click at [237, 38] on h6 "Choose a question type" at bounding box center [238, 41] width 44 height 6
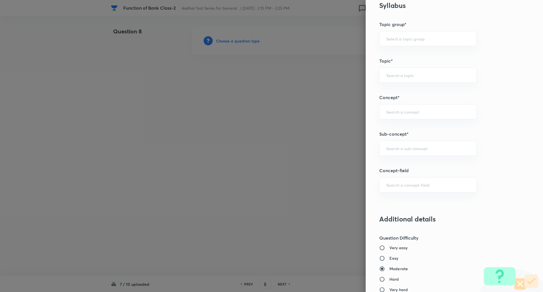
scroll to position [242, 0]
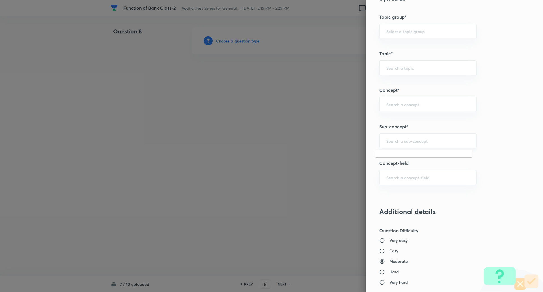
click at [397, 140] on input "text" at bounding box center [427, 140] width 83 height 5
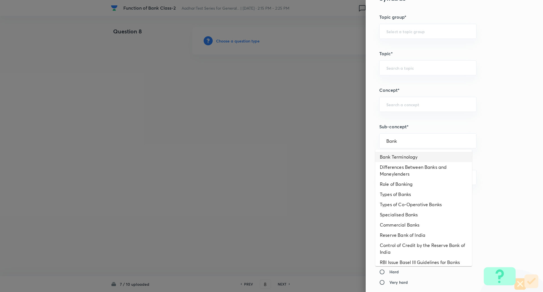
click at [402, 158] on li "Bank Terminology" at bounding box center [423, 157] width 97 height 10
type input "Bank Terminology"
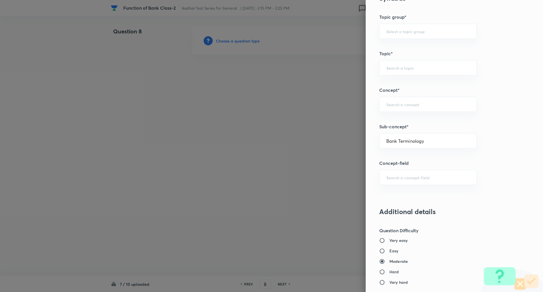
type input "Awareness"
type input "Banking Awareness"
type input "Banking Terms"
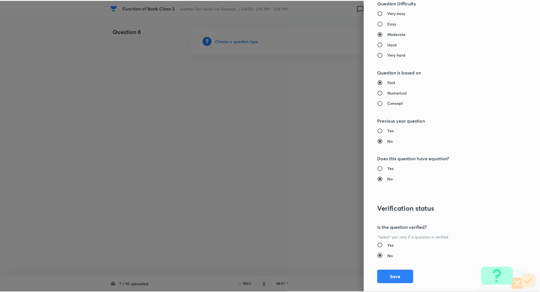
scroll to position [479, 0]
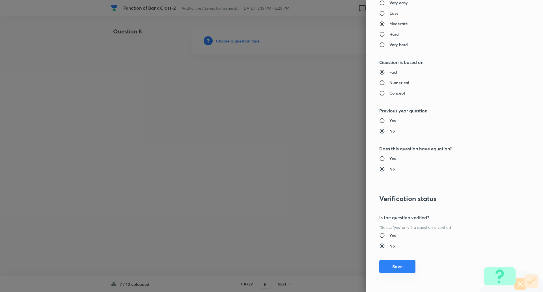
click at [399, 271] on button "Save" at bounding box center [397, 266] width 36 height 14
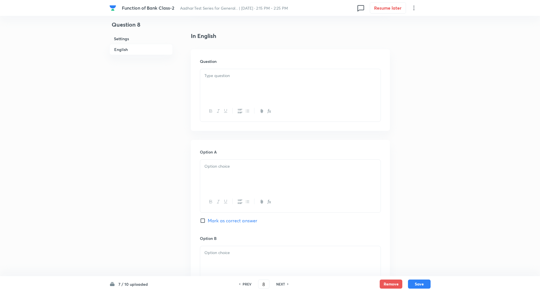
scroll to position [135, 0]
click at [212, 69] on div at bounding box center [290, 84] width 180 height 32
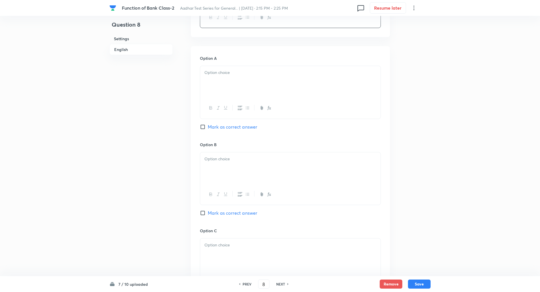
click at [221, 84] on div at bounding box center [290, 82] width 180 height 32
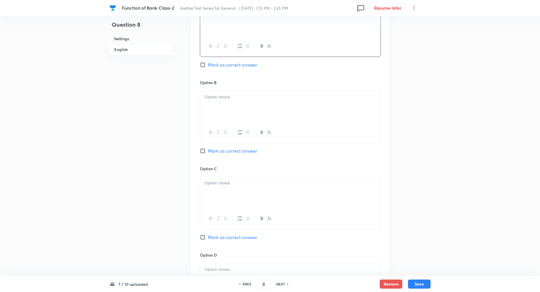
click at [220, 117] on div at bounding box center [290, 106] width 180 height 32
paste div
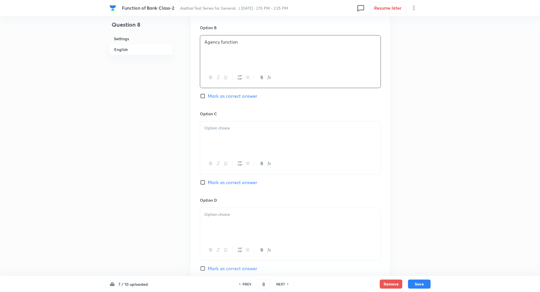
click at [216, 137] on div at bounding box center [290, 137] width 180 height 32
paste div
click at [204, 95] on input "Mark as correct answer" at bounding box center [204, 96] width 8 height 6
checkbox input "true"
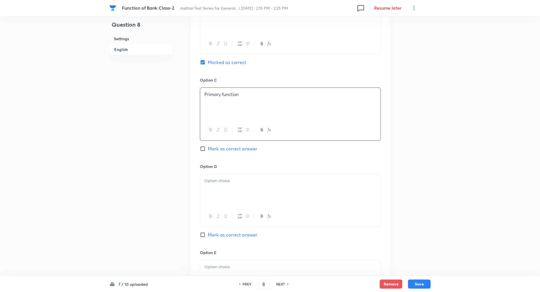
scroll to position [417, 0]
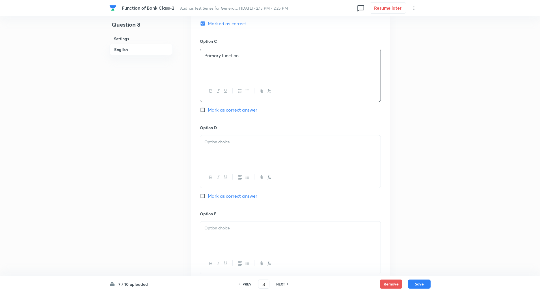
click at [223, 142] on p at bounding box center [290, 142] width 172 height 7
paste div
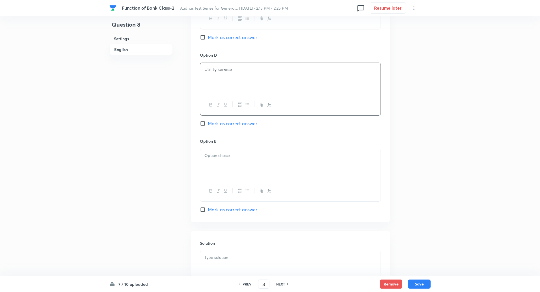
click at [219, 171] on div at bounding box center [290, 165] width 180 height 32
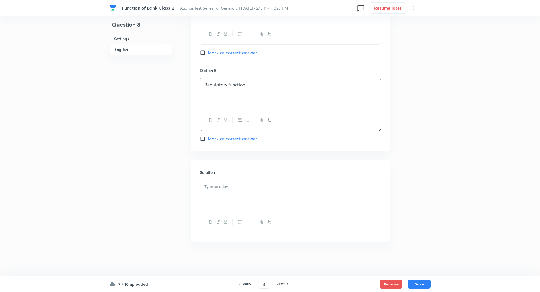
click at [220, 198] on div at bounding box center [290, 196] width 180 height 32
click at [232, 195] on p "Explanation: Acting on behalf of customers in financial transactions is an agen…" at bounding box center [290, 196] width 172 height 13
click at [424, 284] on button "Save" at bounding box center [419, 283] width 23 height 9
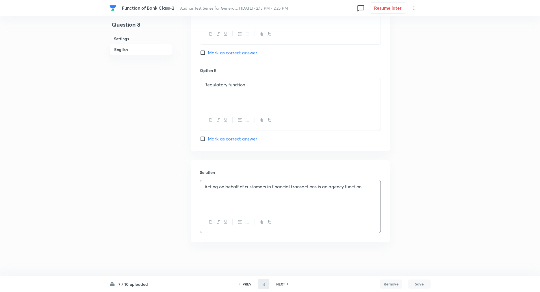
type input "9"
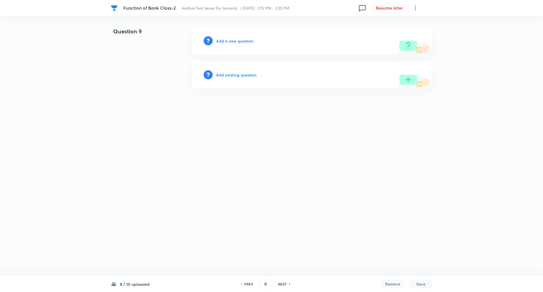
click at [240, 39] on h6 "Add a new question" at bounding box center [234, 41] width 37 height 6
click at [240, 39] on h6 "Choose a question type" at bounding box center [238, 41] width 44 height 6
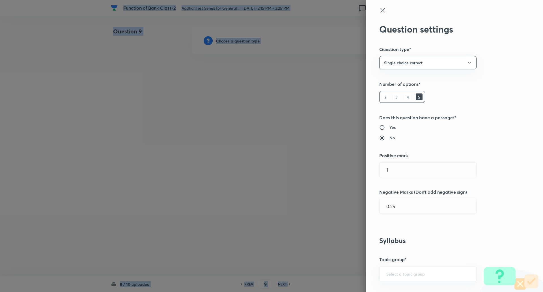
click at [240, 39] on div at bounding box center [271, 146] width 543 height 292
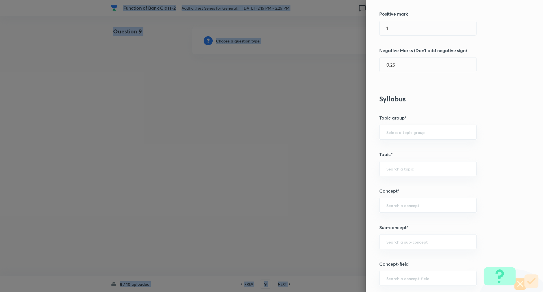
scroll to position [149, 0]
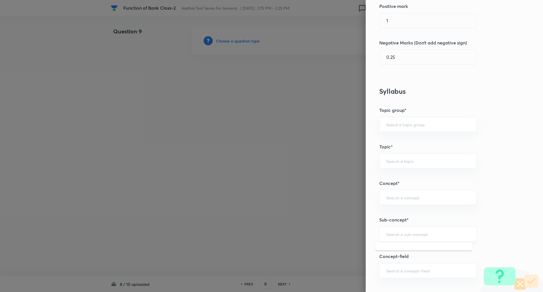
click at [397, 235] on input "text" at bounding box center [427, 233] width 83 height 5
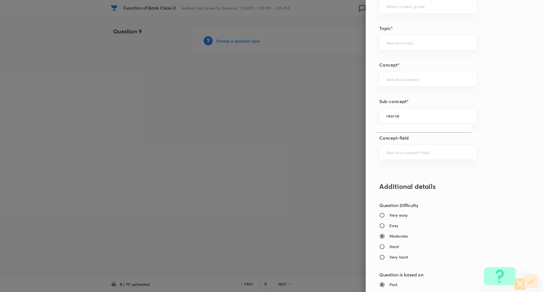
scroll to position [268, 0]
click at [409, 116] on input "resrve" at bounding box center [427, 115] width 83 height 5
click at [409, 116] on input "reserve" at bounding box center [427, 115] width 83 height 5
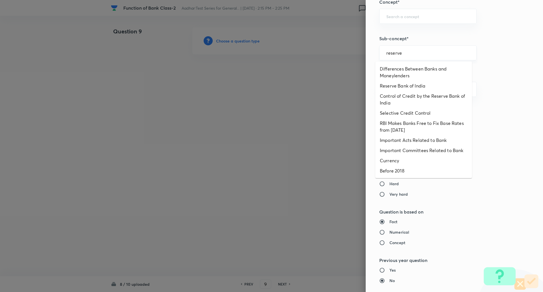
scroll to position [330, 0]
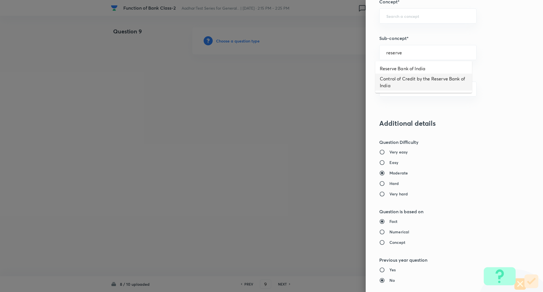
click at [411, 81] on li "Control of Credit by the Reserve Bank of India" at bounding box center [423, 82] width 97 height 17
type input "Control of Credit by the Reserve Bank of India"
type input "Awareness"
type input "Banking Awareness"
type input "Credit and Monetary Policy"
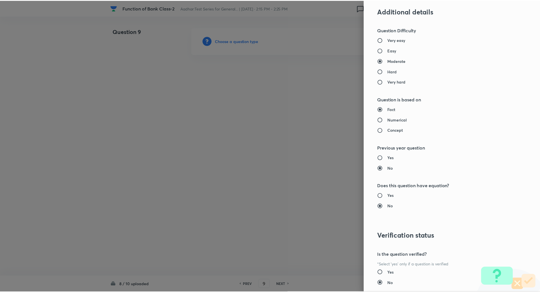
scroll to position [479, 0]
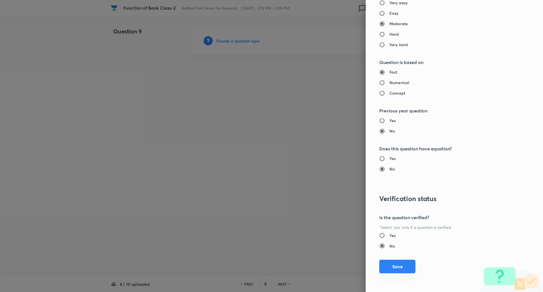
click at [400, 266] on button "Save" at bounding box center [397, 266] width 36 height 14
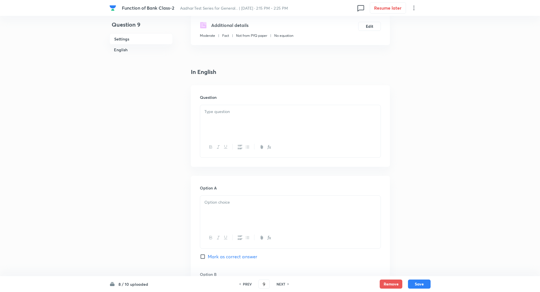
scroll to position [107, 0]
click at [223, 117] on div at bounding box center [290, 120] width 180 height 32
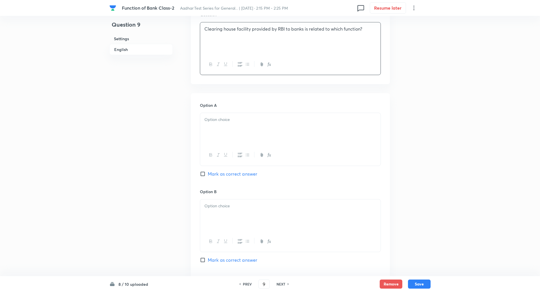
scroll to position [189, 0]
click at [215, 129] on div at bounding box center [290, 128] width 180 height 32
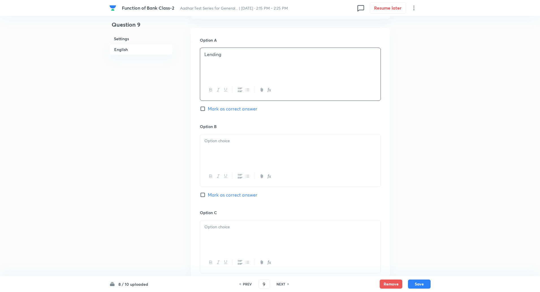
scroll to position [255, 0]
click at [219, 148] on div at bounding box center [290, 149] width 180 height 32
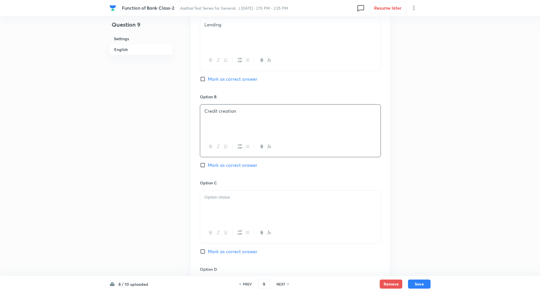
scroll to position [291, 0]
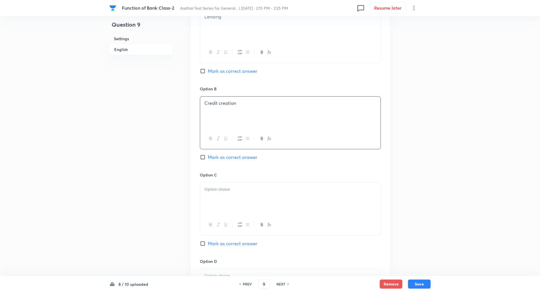
click at [223, 207] on div at bounding box center [290, 198] width 180 height 32
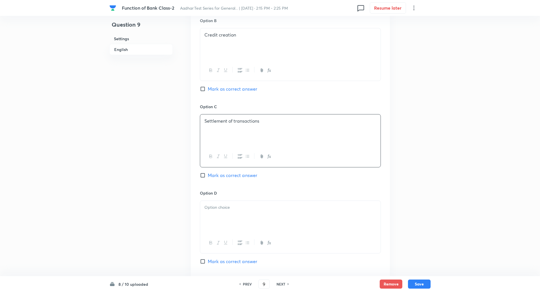
scroll to position [360, 0]
click at [204, 174] on input "Mark as correct answer" at bounding box center [204, 175] width 8 height 6
checkbox input "true"
drag, startPoint x: 218, startPoint y: 240, endPoint x: 223, endPoint y: 210, distance: 31.0
click at [223, 210] on div at bounding box center [290, 226] width 181 height 53
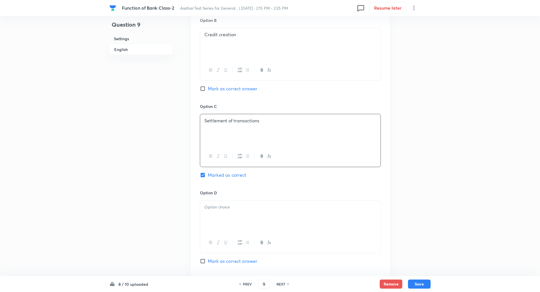
click at [223, 210] on p at bounding box center [290, 207] width 172 height 7
paste div
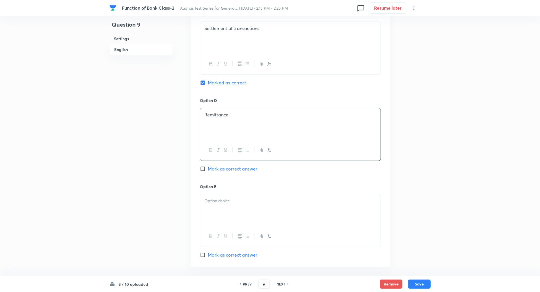
scroll to position [458, 0]
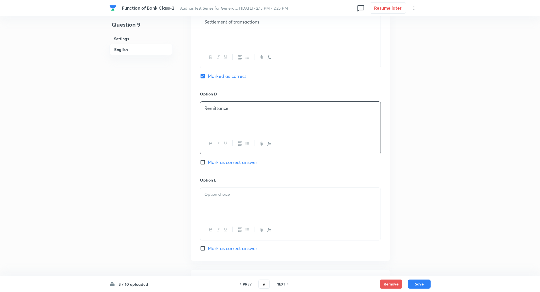
click at [222, 215] on div at bounding box center [290, 203] width 180 height 32
paste div
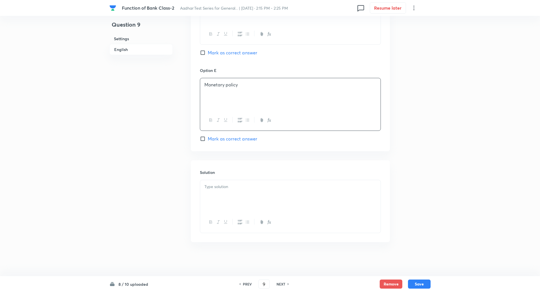
click at [226, 200] on div at bounding box center [290, 196] width 180 height 32
click at [231, 193] on p "Explanation: Clearing house helps settle interbank cheque transactions." at bounding box center [290, 193] width 172 height 7
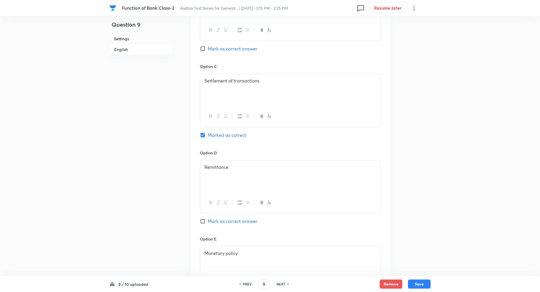
scroll to position [451, 0]
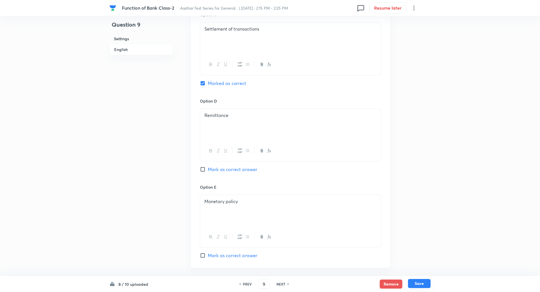
click at [423, 286] on button "Save" at bounding box center [419, 283] width 23 height 9
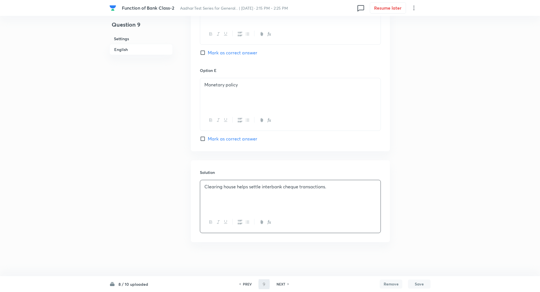
type input "10"
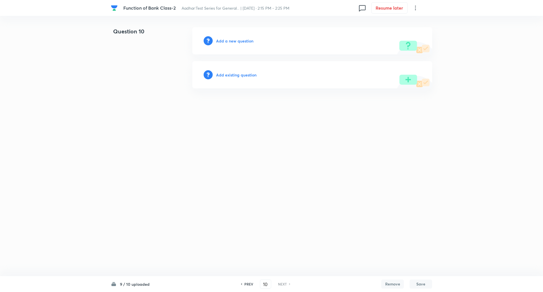
click at [233, 42] on h6 "Add a new question" at bounding box center [234, 41] width 37 height 6
click at [233, 42] on h6 "Choose a question type" at bounding box center [238, 41] width 44 height 6
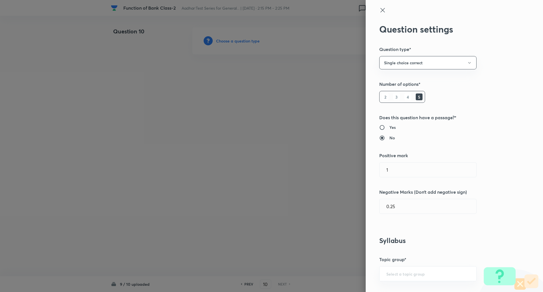
click at [233, 42] on div at bounding box center [271, 146] width 543 height 292
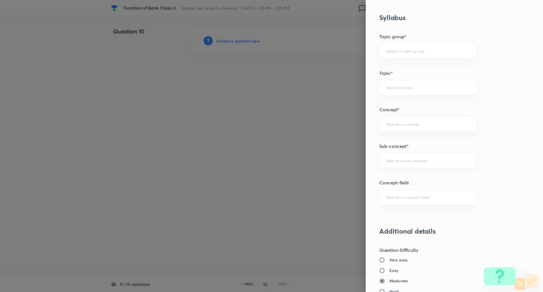
scroll to position [238, 0]
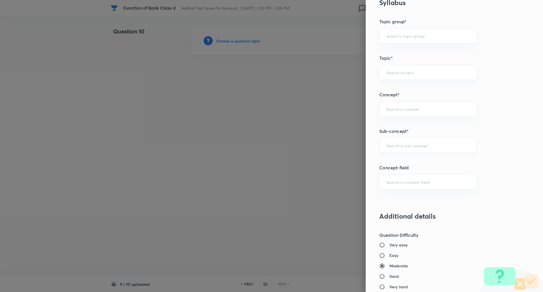
click at [403, 148] on div "​" at bounding box center [427, 145] width 97 height 15
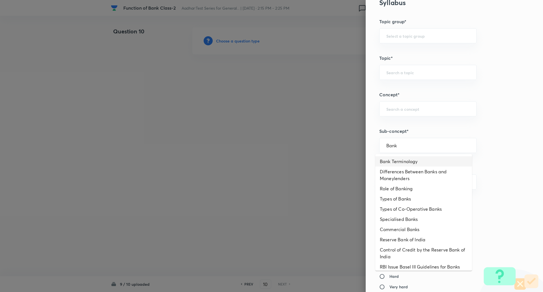
click at [404, 159] on li "Bank Terminology" at bounding box center [423, 161] width 97 height 10
type input "Bank Terminology"
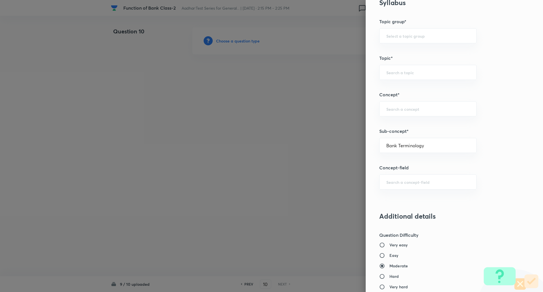
type input "Awareness"
type input "Banking Awareness"
type input "Banking Terms"
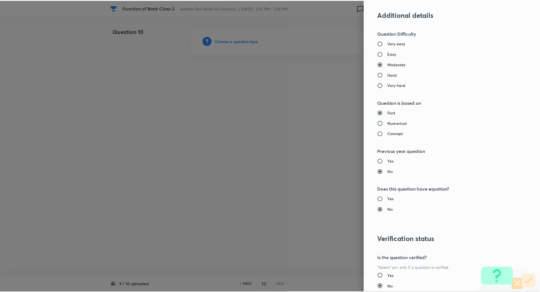
scroll to position [479, 0]
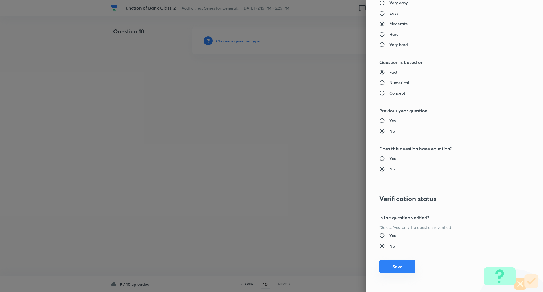
click at [394, 264] on button "Save" at bounding box center [397, 266] width 36 height 14
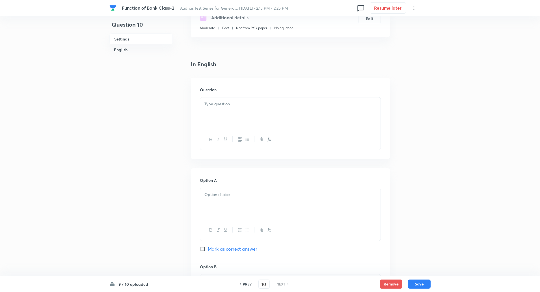
scroll to position [107, 0]
click at [236, 126] on div at bounding box center [290, 113] width 180 height 32
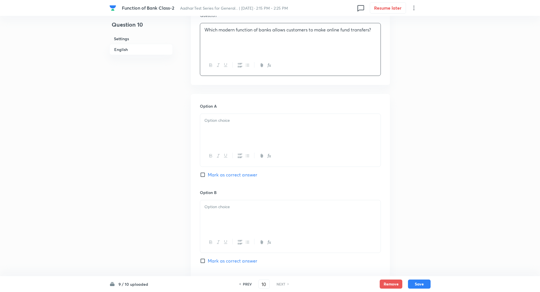
scroll to position [181, 0]
click at [235, 118] on p at bounding box center [290, 120] width 172 height 7
click at [202, 175] on input "Mark as correct answer" at bounding box center [204, 174] width 8 height 6
checkbox input "true"
click at [219, 212] on div at bounding box center [290, 216] width 180 height 32
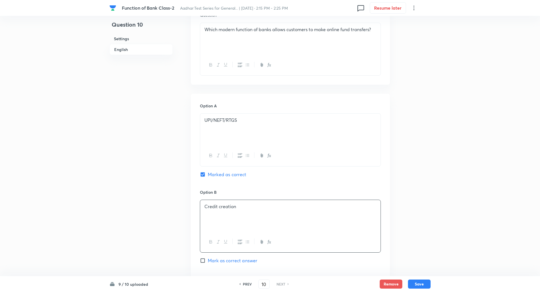
scroll to position [261, 0]
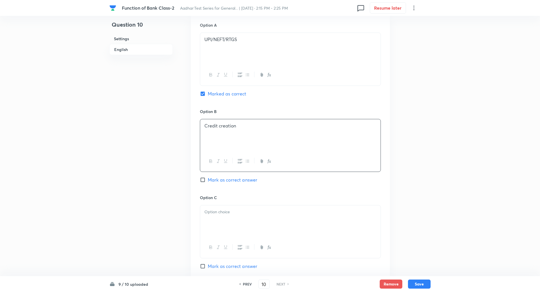
click at [219, 209] on p at bounding box center [290, 211] width 172 height 7
paste div
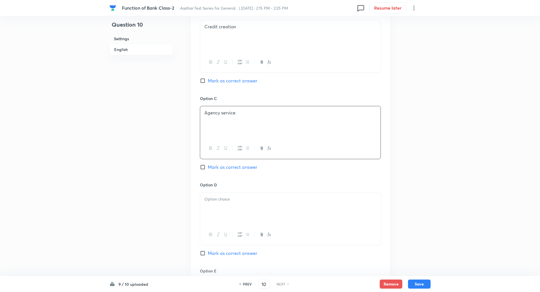
scroll to position [369, 0]
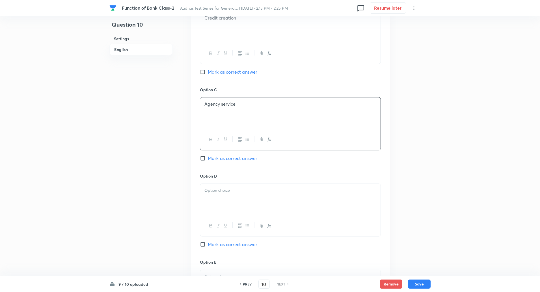
click at [219, 194] on div at bounding box center [290, 200] width 180 height 32
paste div
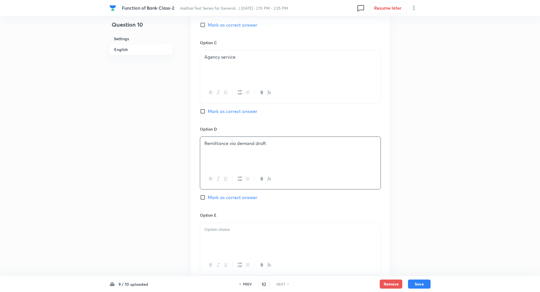
scroll to position [433, 0]
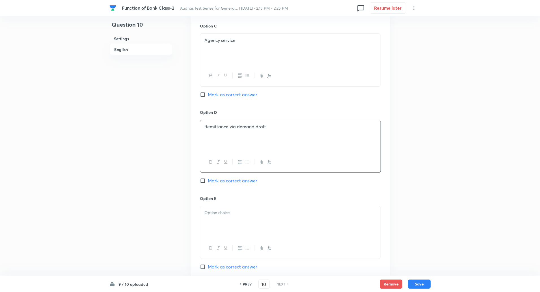
click at [224, 211] on p at bounding box center [290, 212] width 172 height 7
paste div
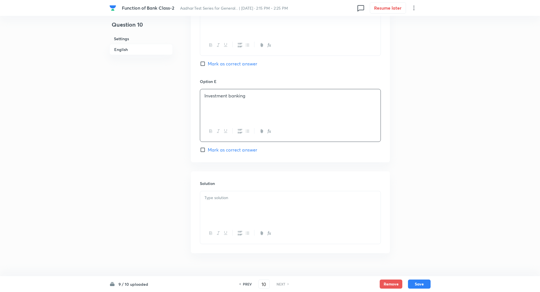
scroll to position [557, 0]
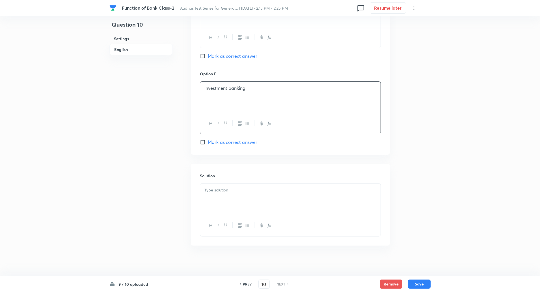
click at [222, 204] on div at bounding box center [290, 199] width 180 height 32
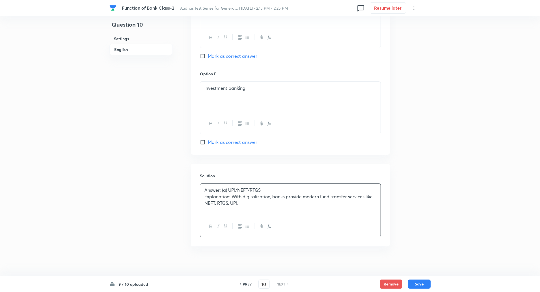
click at [232, 195] on p "Explanation: With digitalization, banks provide modern fund transfer services l…" at bounding box center [290, 199] width 172 height 13
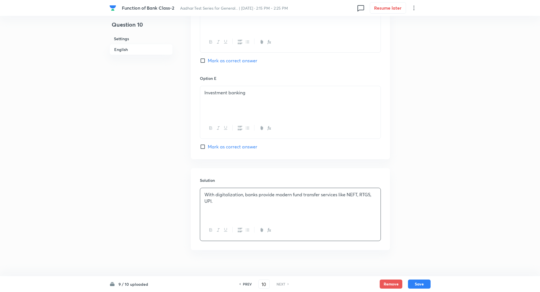
scroll to position [560, 0]
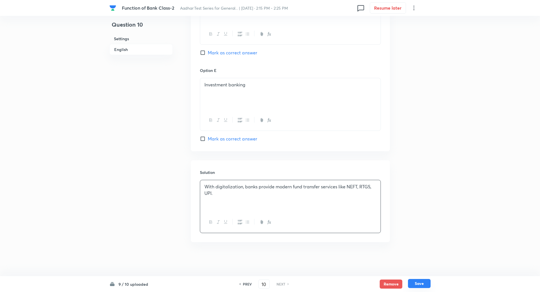
click at [422, 286] on button "Save" at bounding box center [419, 283] width 23 height 9
click at [422, 284] on button "Save" at bounding box center [419, 283] width 23 height 9
checkbox input "true"
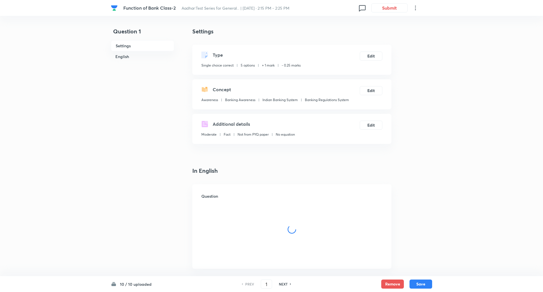
checkbox input "true"
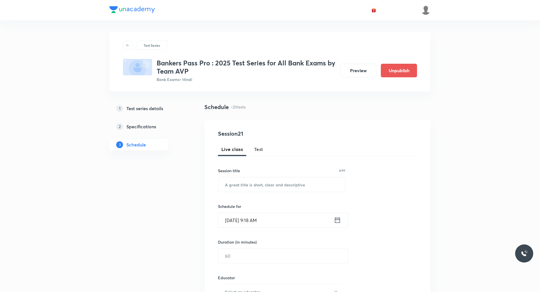
drag, startPoint x: 263, startPoint y: 150, endPoint x: 282, endPoint y: 145, distance: 19.5
click at [263, 150] on span "Test" at bounding box center [258, 149] width 9 height 7
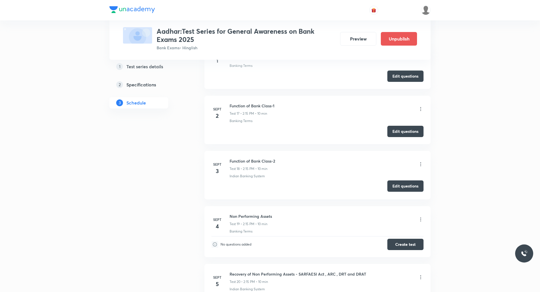
click at [398, 185] on button "Edit questions" at bounding box center [405, 185] width 36 height 11
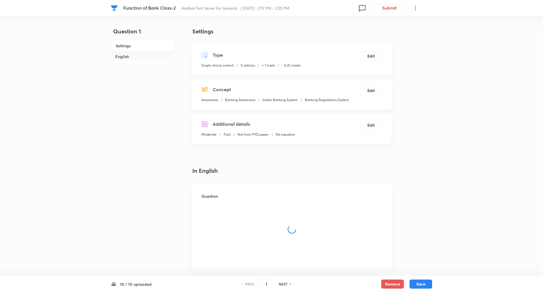
checkbox input "true"
